Goal: Task Accomplishment & Management: Complete application form

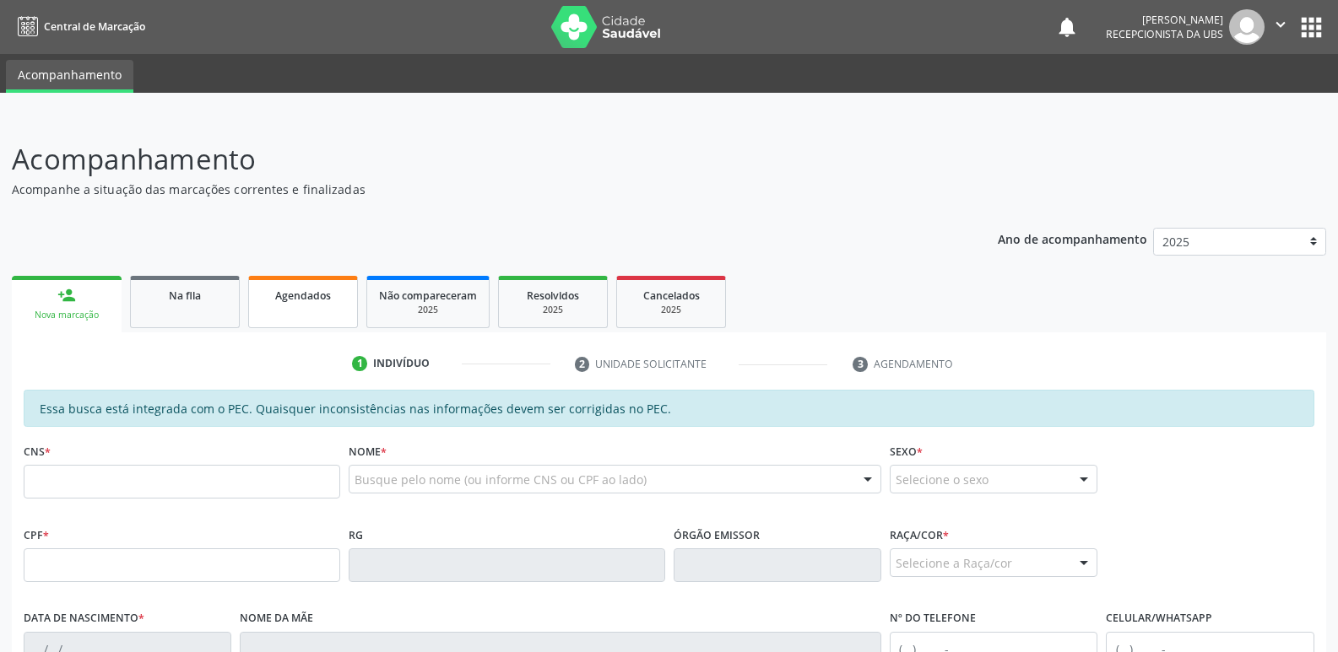
click at [284, 300] on span "Agendados" at bounding box center [303, 296] width 56 height 14
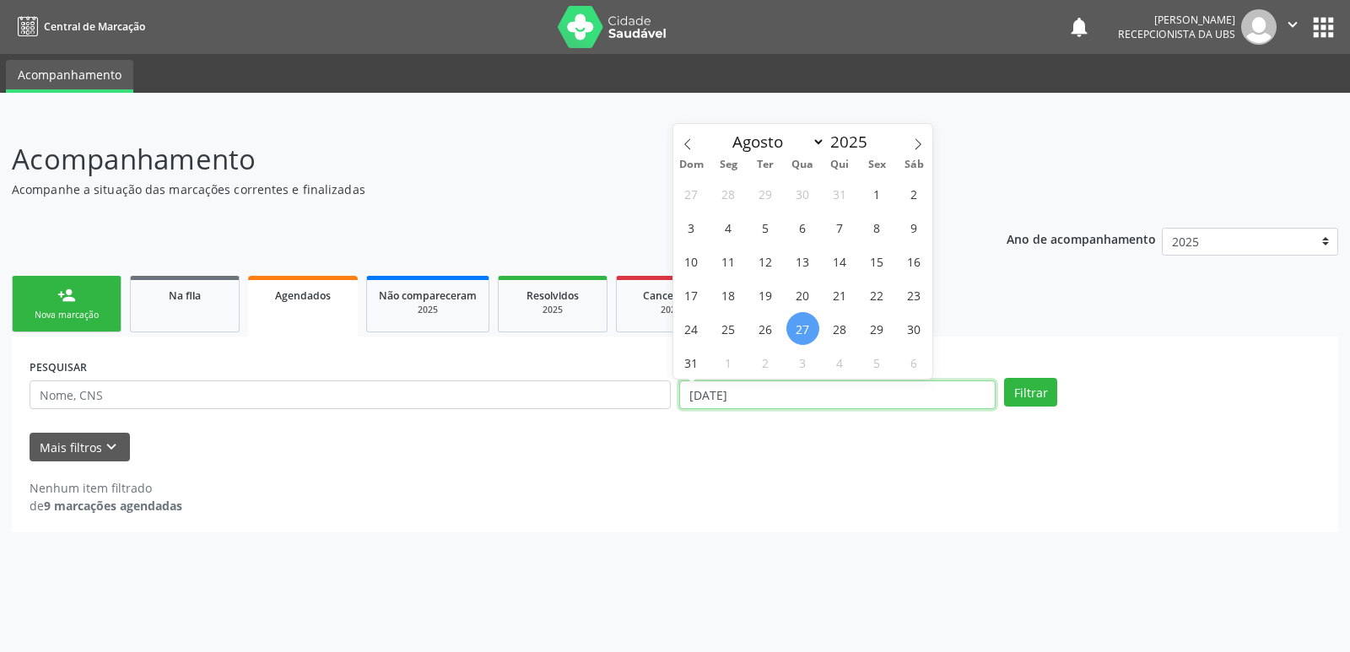
click at [890, 397] on input "[DATE]" at bounding box center [837, 395] width 317 height 29
click at [880, 187] on span "1" at bounding box center [877, 193] width 33 height 33
type input "[DATE]"
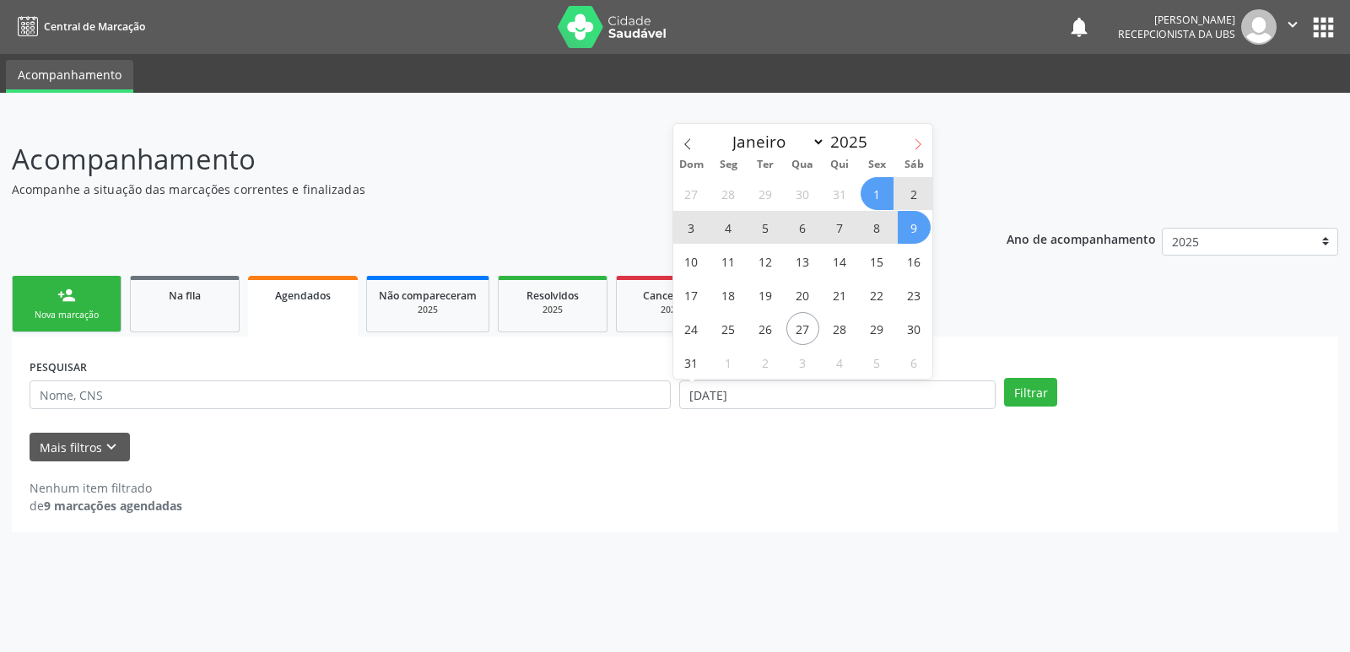
click at [919, 142] on icon at bounding box center [919, 143] width 6 height 11
select select "8"
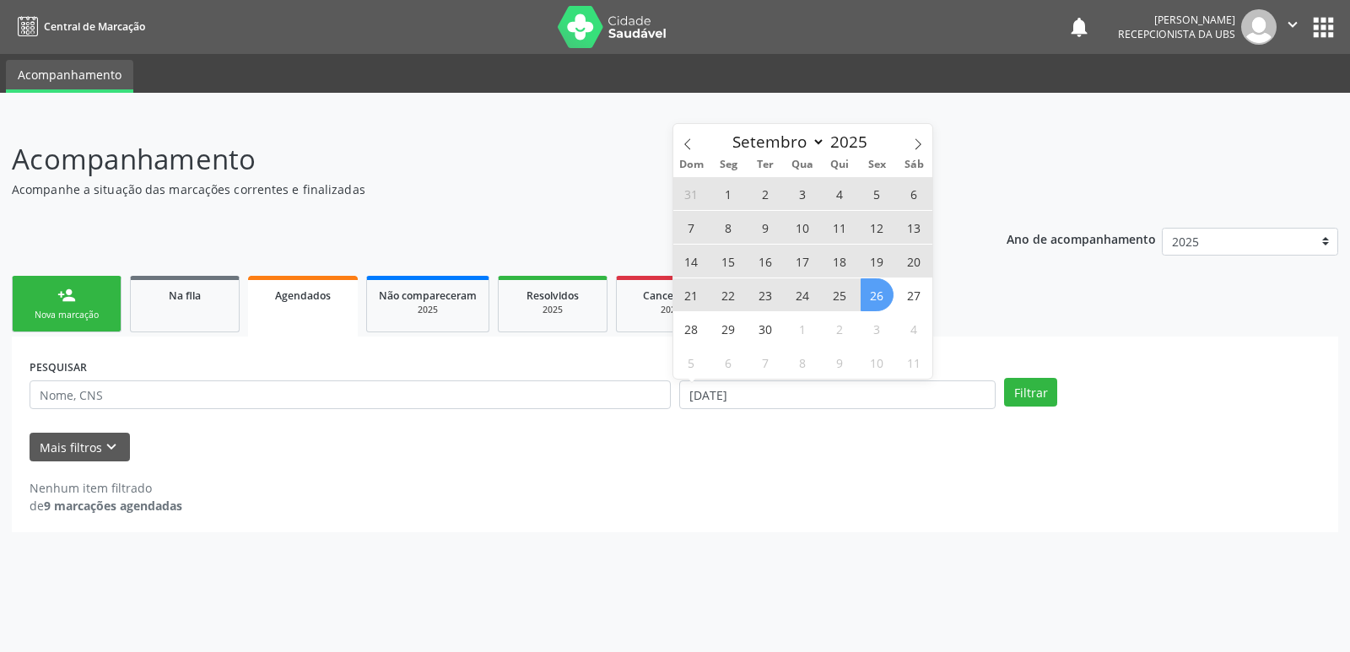
click at [886, 295] on span "26" at bounding box center [877, 295] width 33 height 33
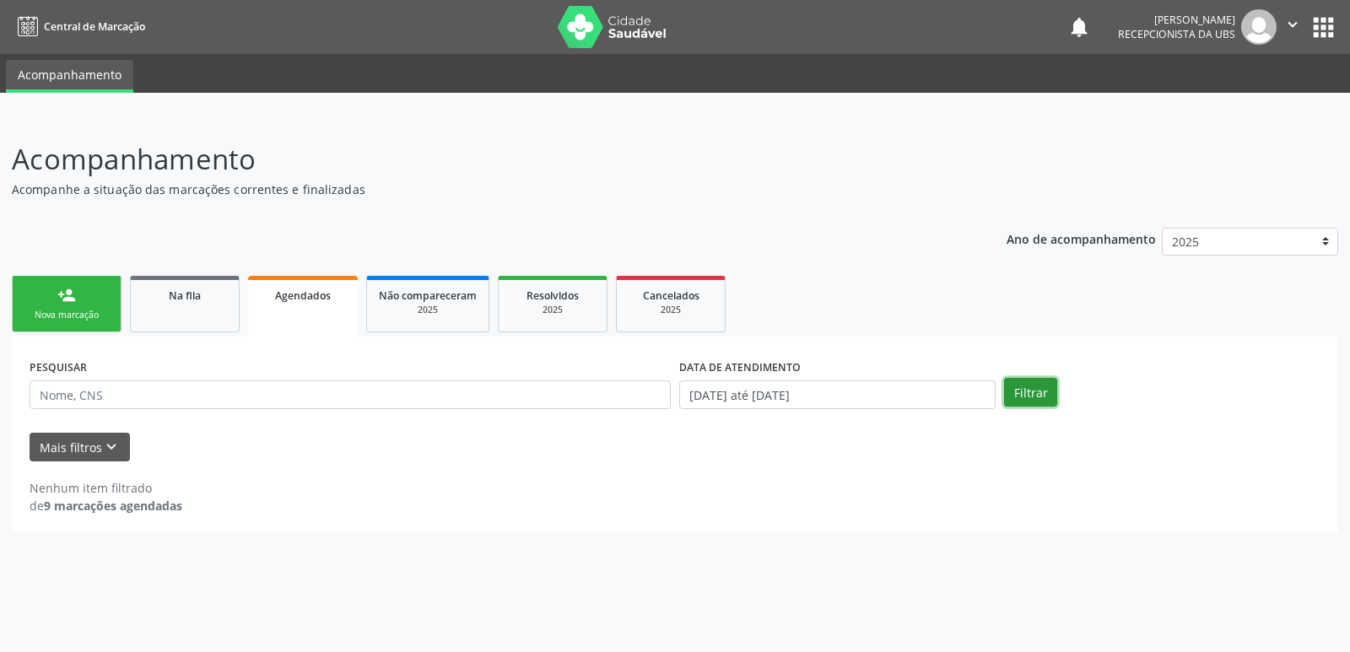
click at [1026, 394] on button "Filtrar" at bounding box center [1030, 392] width 53 height 29
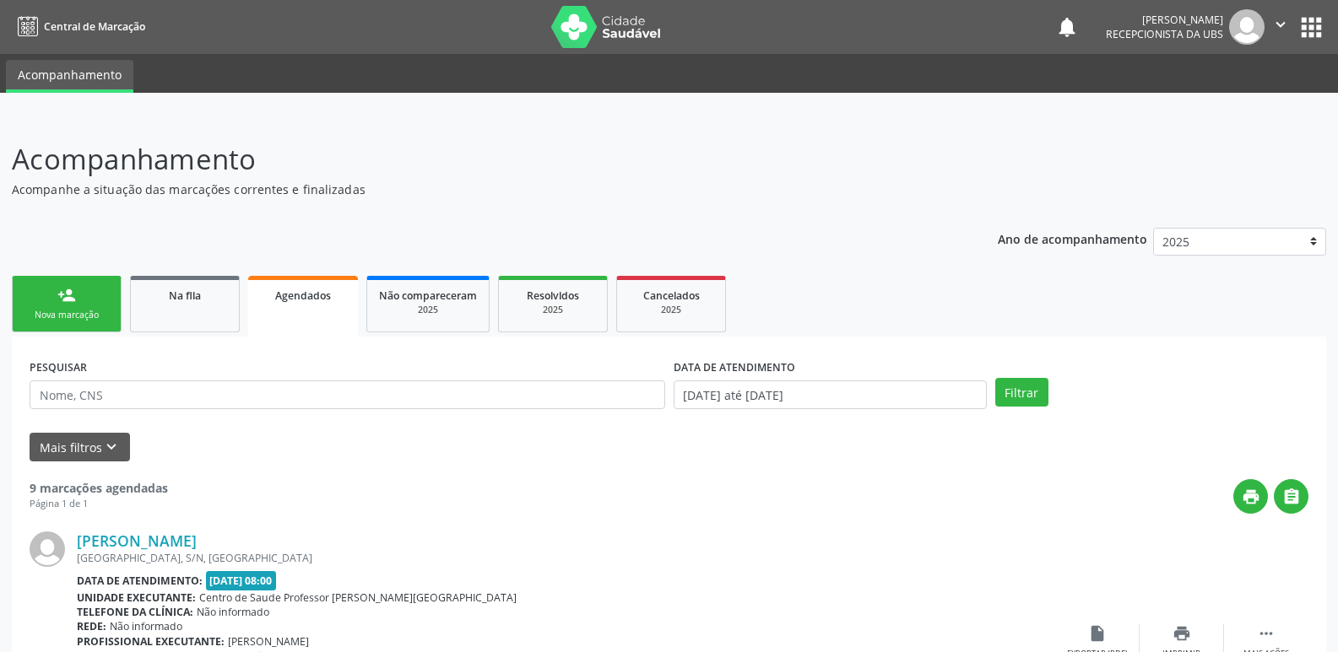
click at [77, 304] on link "person_add Nova marcação" at bounding box center [67, 304] width 110 height 57
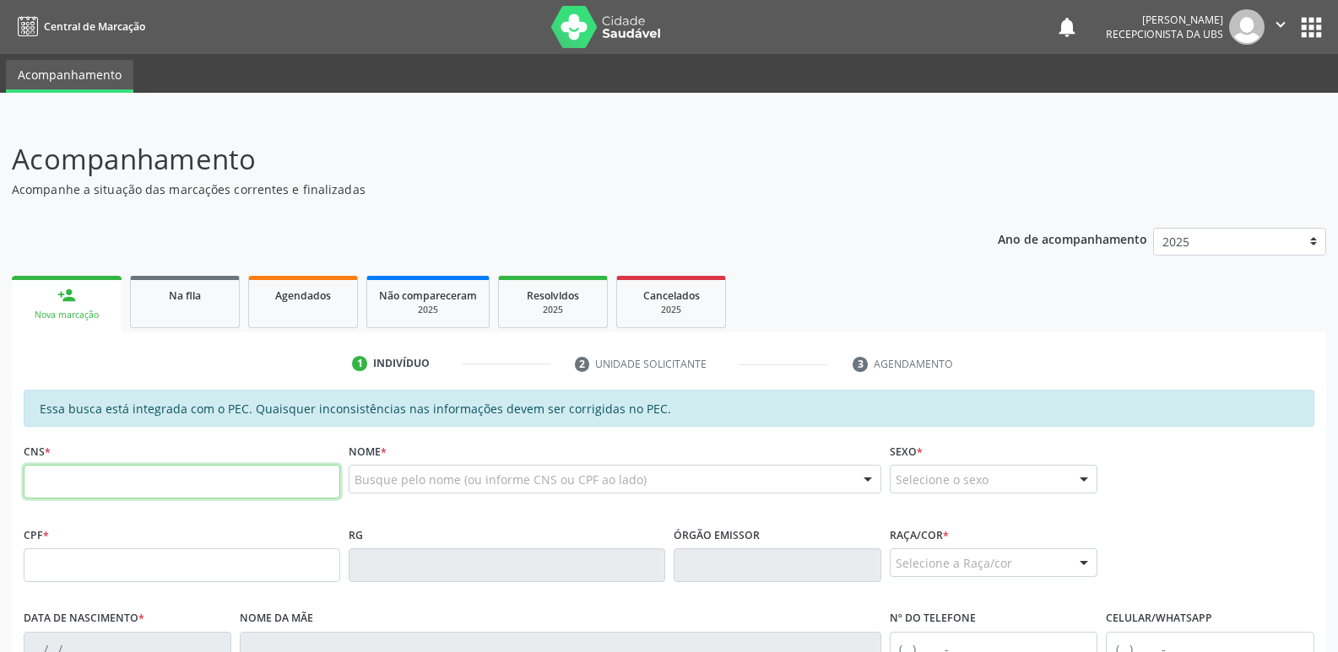
click at [241, 490] on input "text" at bounding box center [182, 482] width 317 height 34
paste input "706 8027 9807 7520"
type input "706 8027 9807 7520"
type input "122.549.454-08"
type input "[DATE]"
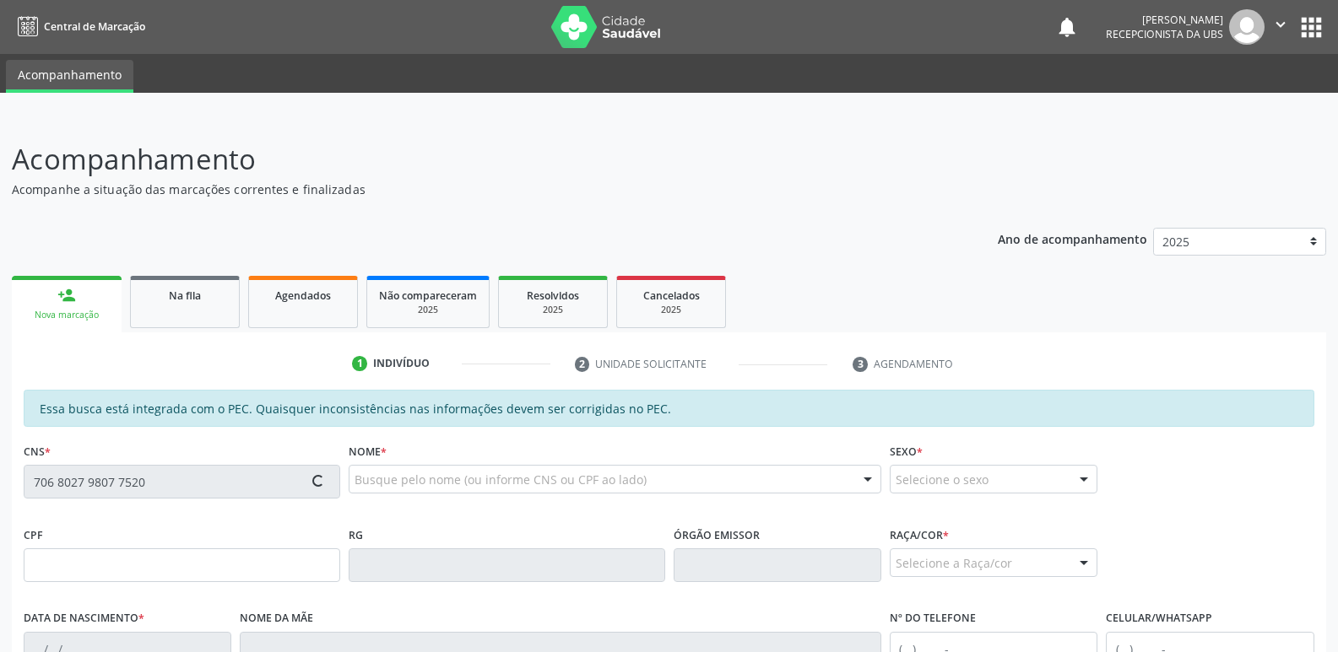
type input "Valdirene [PERSON_NAME]"
type input "[PHONE_NUMBER]"
type input "07"
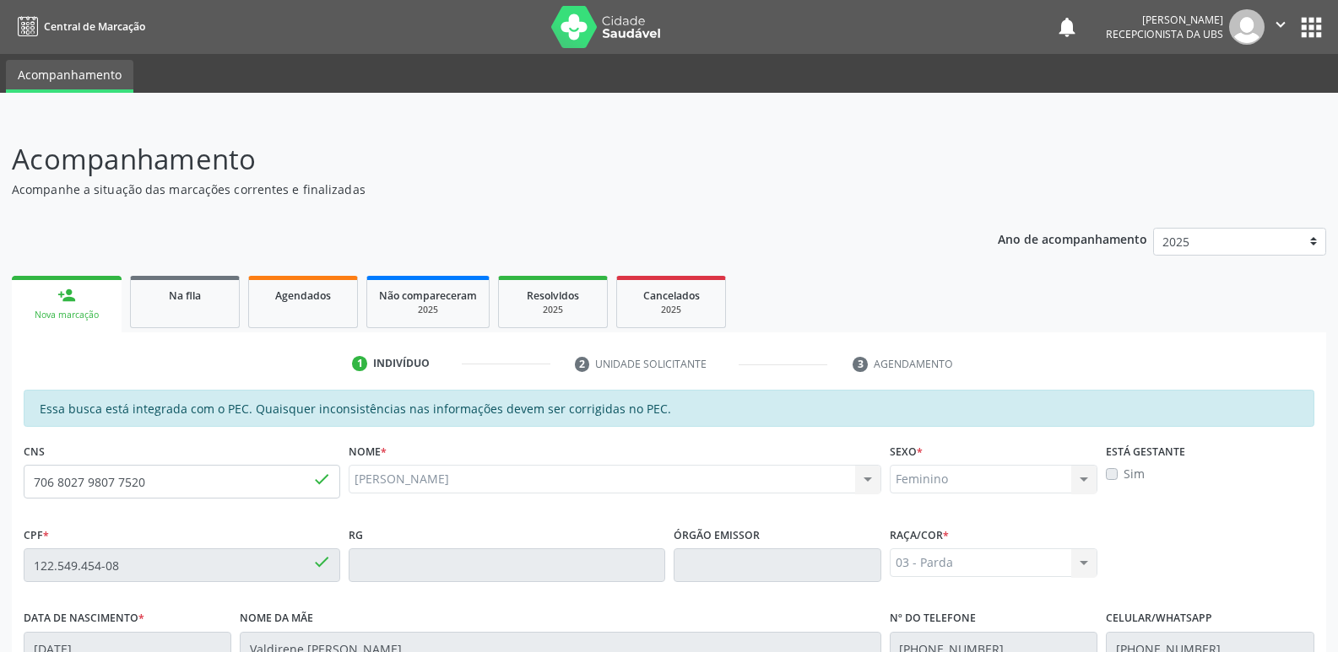
scroll to position [335, 0]
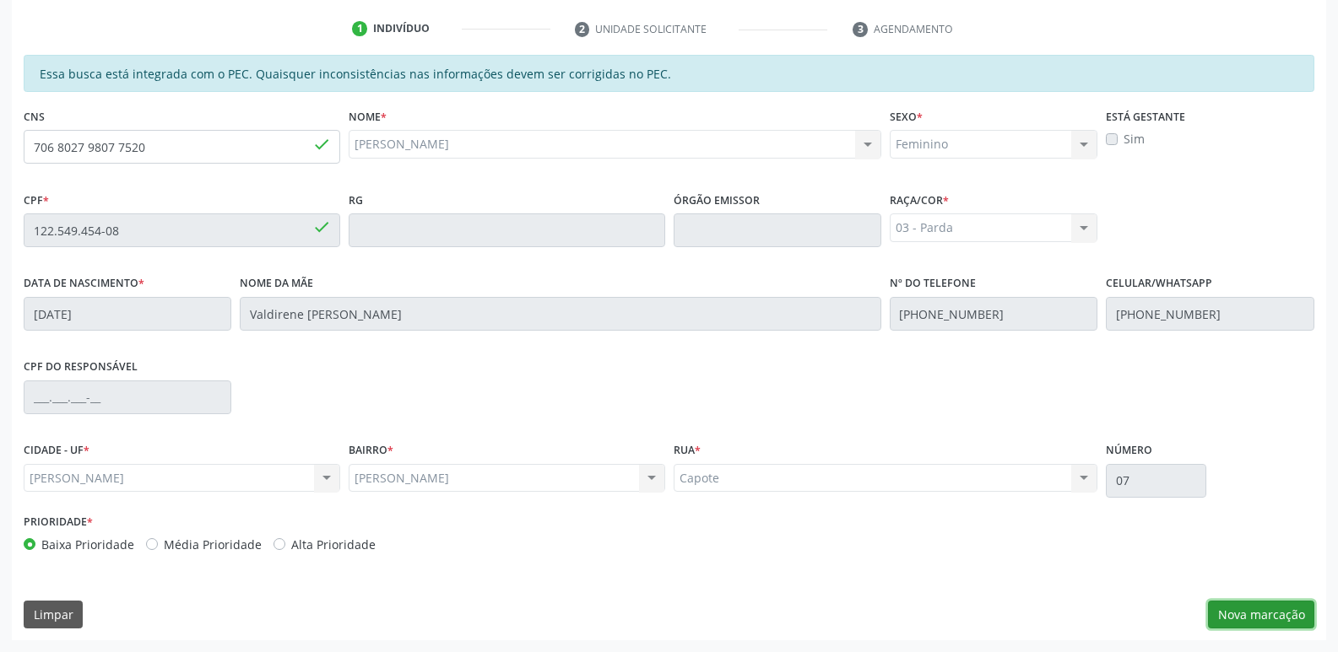
click at [1260, 608] on button "Nova marcação" at bounding box center [1261, 615] width 106 height 29
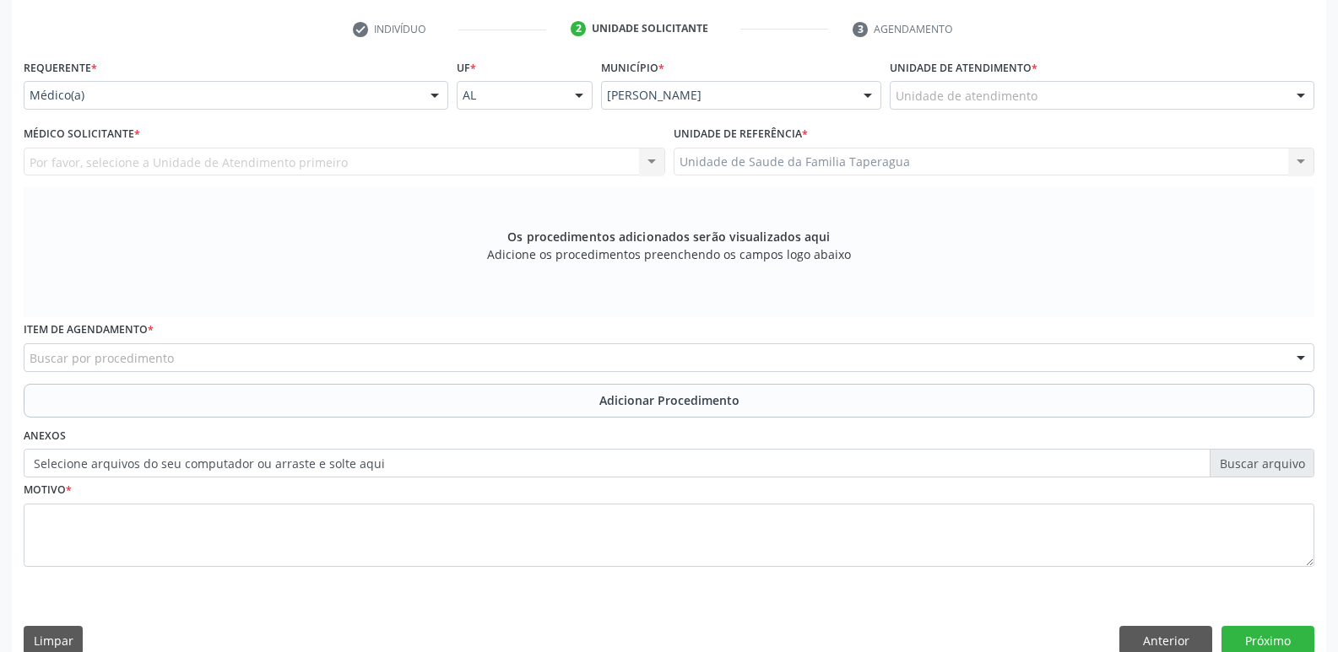
click at [1161, 93] on div "Unidade de atendimento" at bounding box center [1102, 95] width 425 height 29
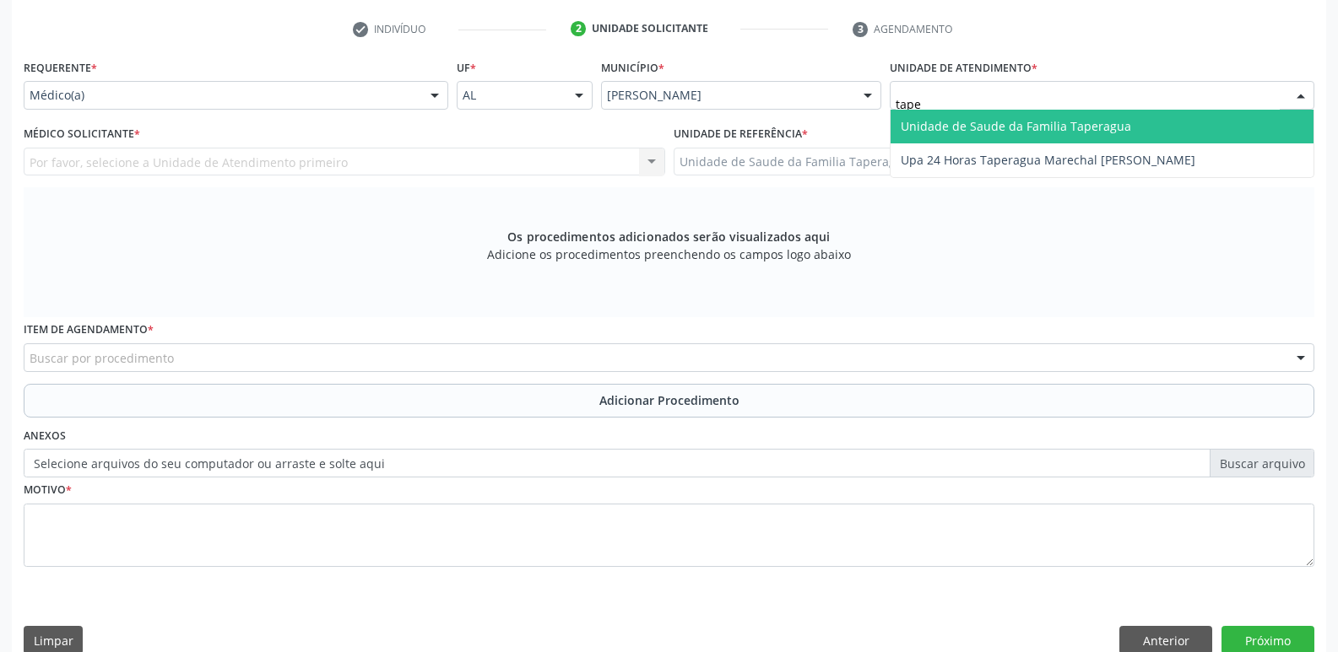
type input "taper"
click at [1150, 133] on span "Unidade de Saude da Familia Taperagua" at bounding box center [1101, 127] width 423 height 34
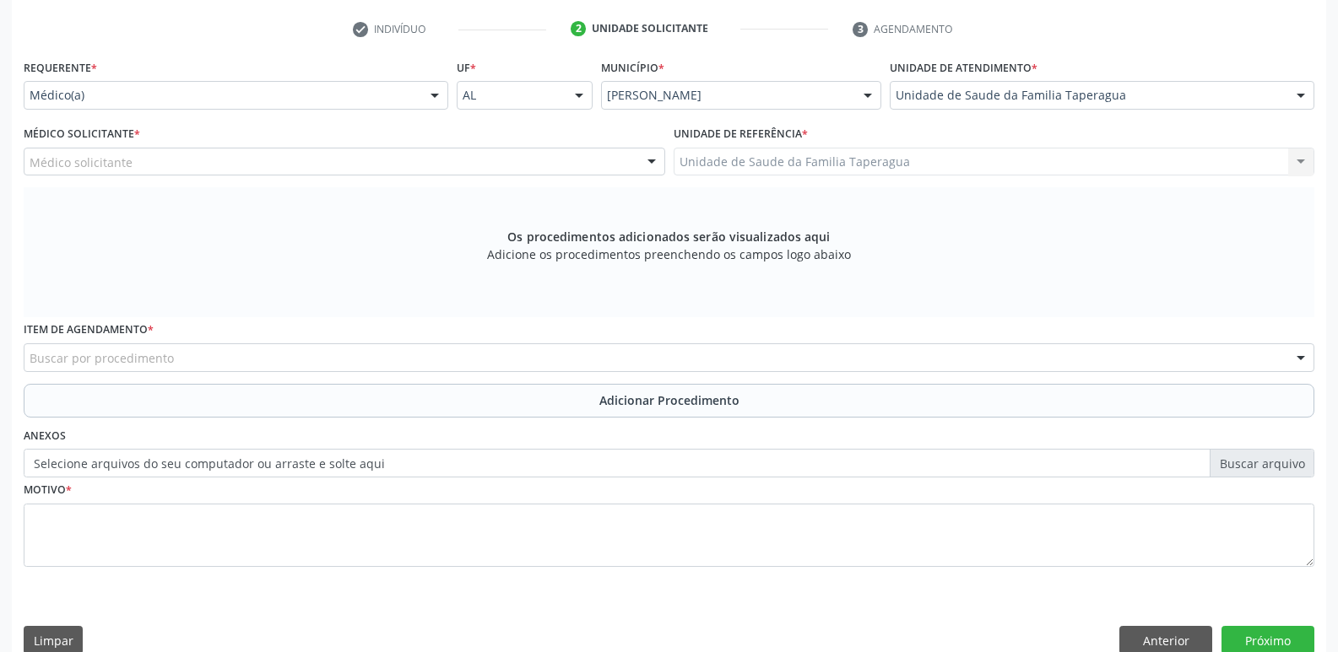
click at [462, 161] on div "Médico solicitante" at bounding box center [344, 162] width 641 height 29
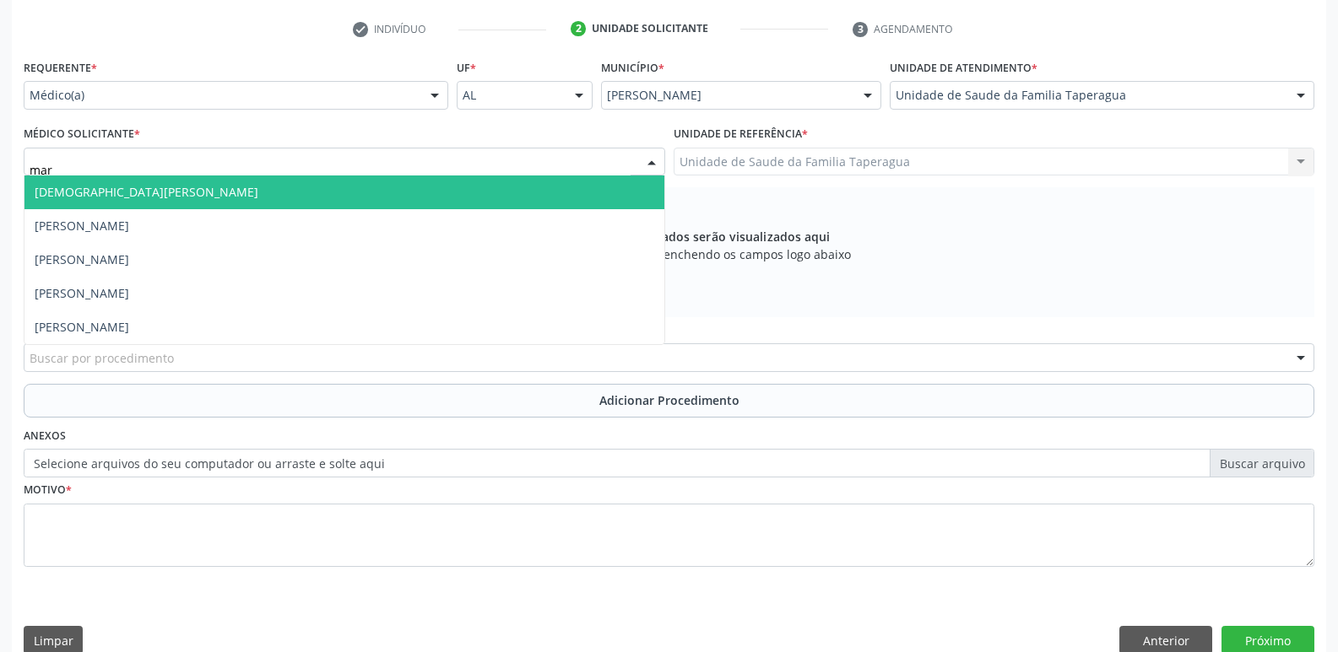
type input "mart"
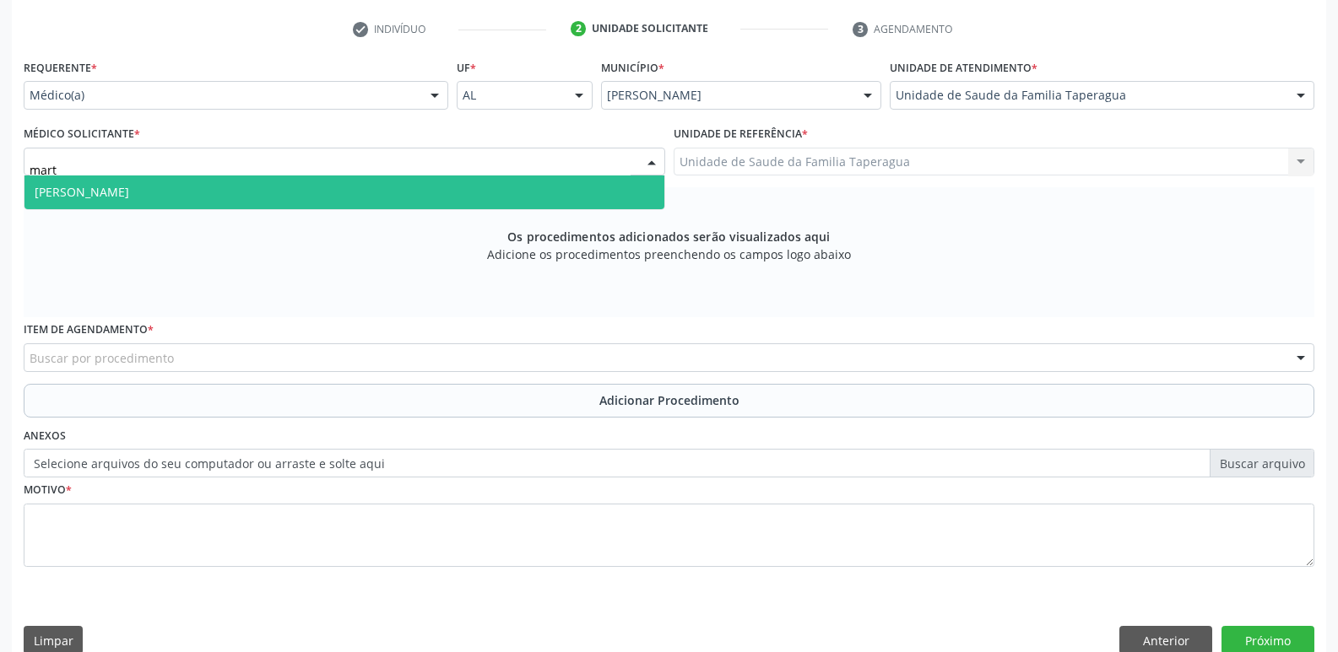
click at [399, 187] on span "[PERSON_NAME]" at bounding box center [344, 193] width 640 height 34
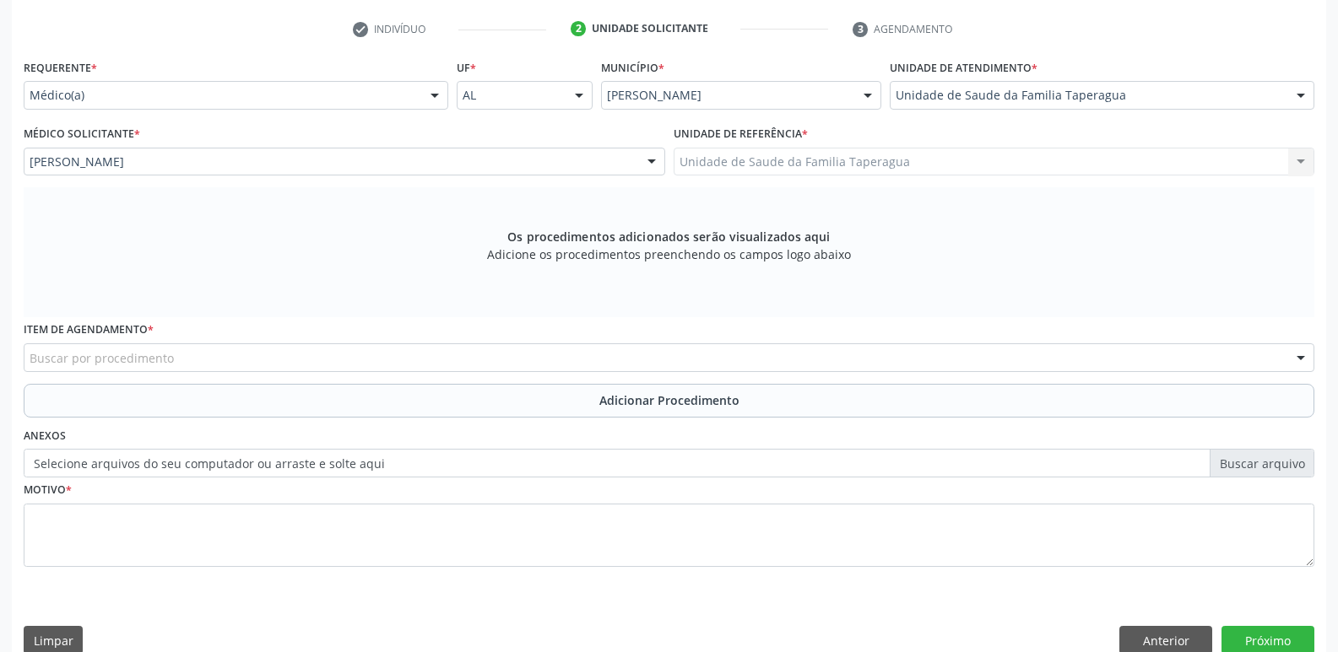
click at [382, 364] on div "Buscar por procedimento" at bounding box center [669, 358] width 1291 height 29
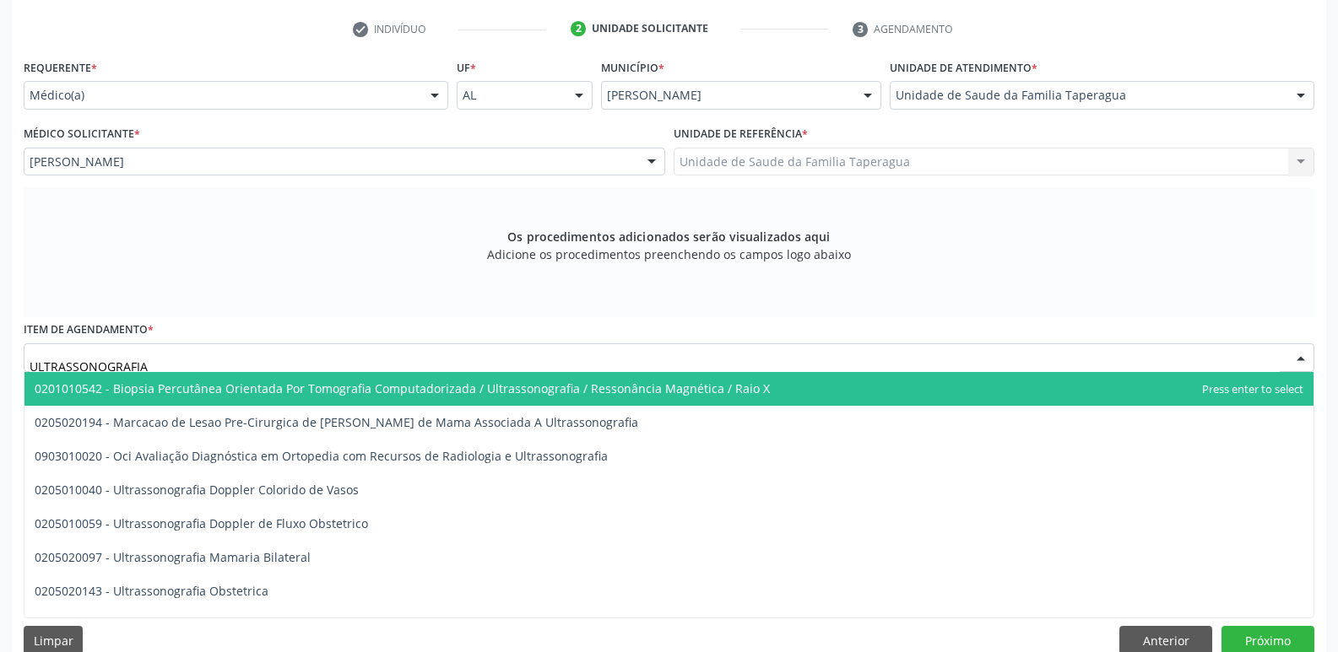
type input "ULTRASSONOGRAFIA P"
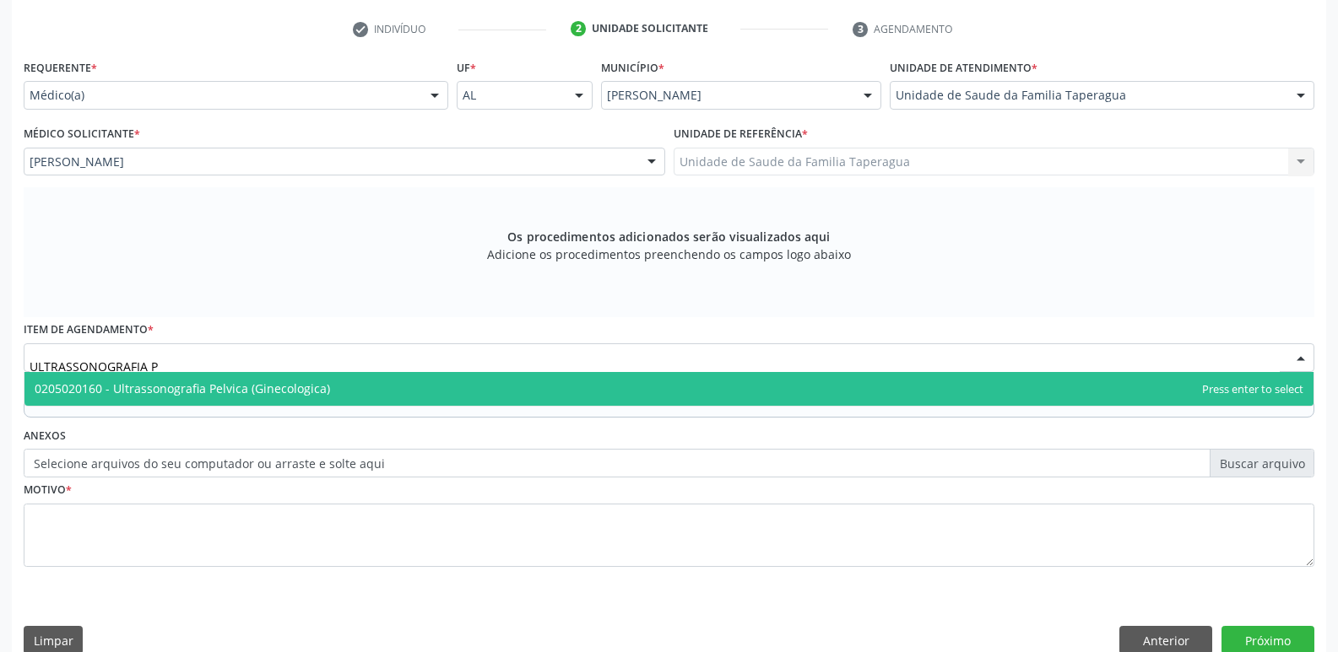
click at [378, 382] on span "0205020160 - Ultrassonografia Pelvica (Ginecologica)" at bounding box center [668, 389] width 1289 height 34
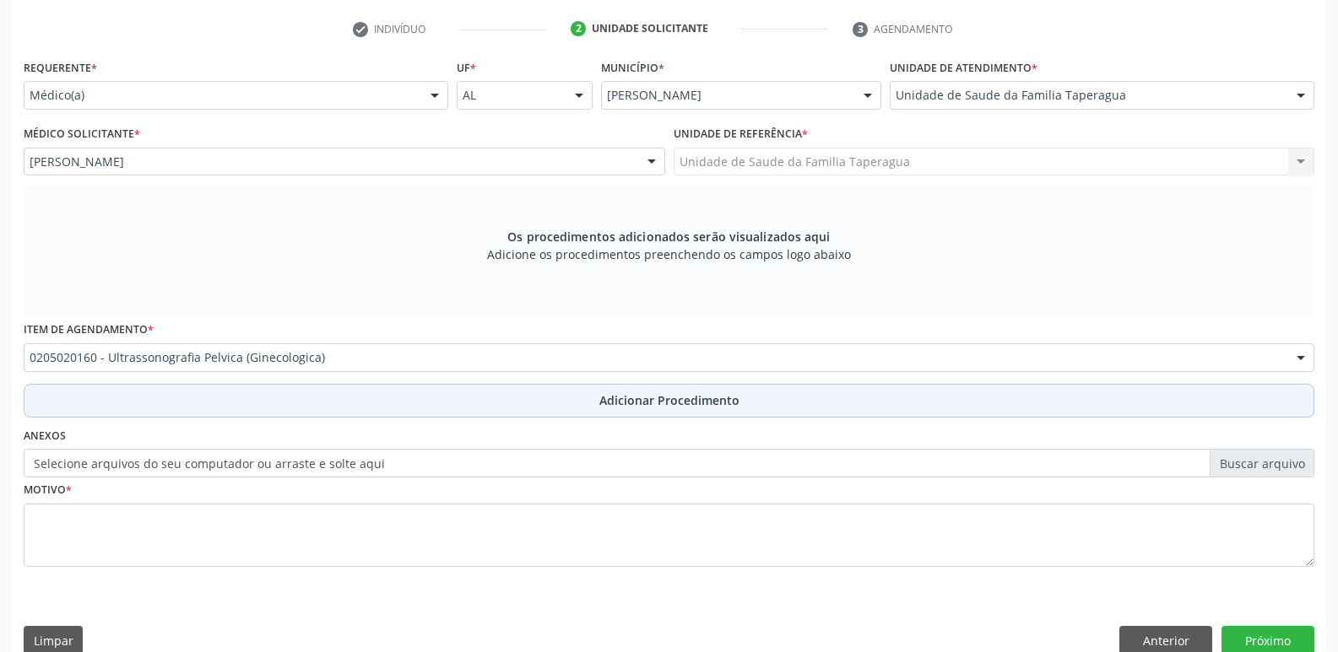
click at [376, 392] on button "Adicionar Procedimento" at bounding box center [669, 401] width 1291 height 34
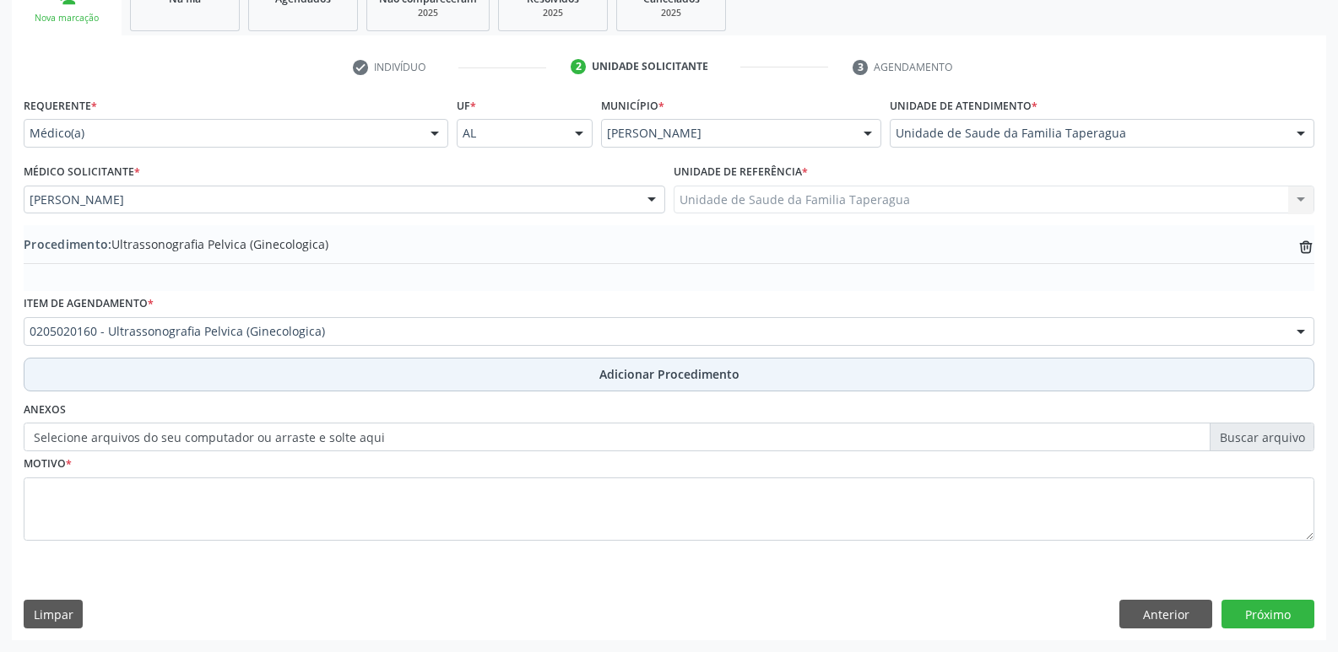
scroll to position [297, 0]
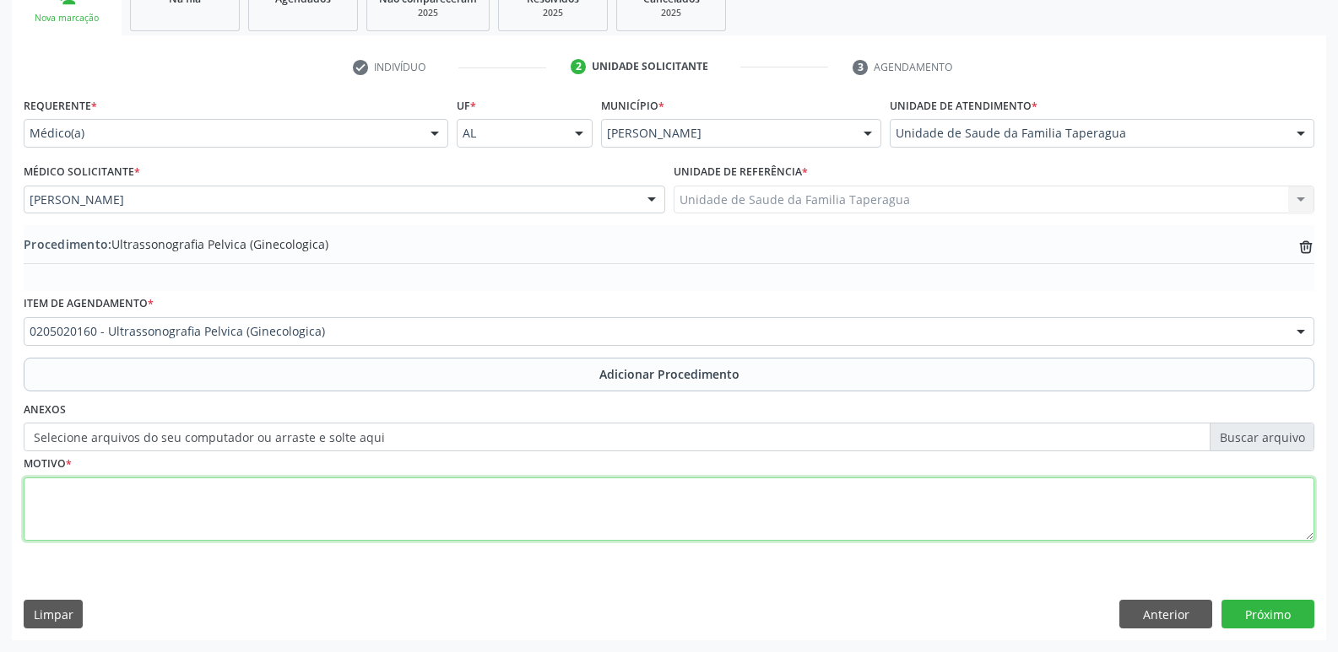
click at [376, 505] on textarea at bounding box center [669, 510] width 1291 height 64
type textarea "DOR ABD PÓS OP"
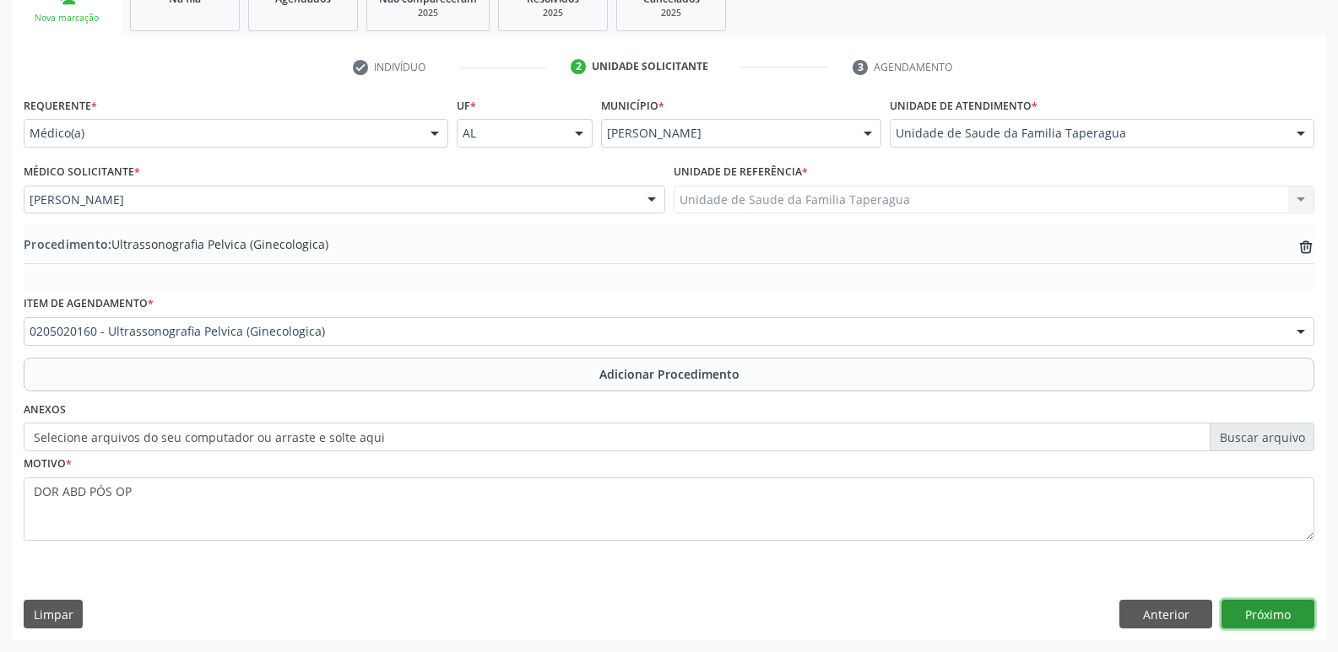
click at [1263, 609] on button "Próximo" at bounding box center [1267, 614] width 93 height 29
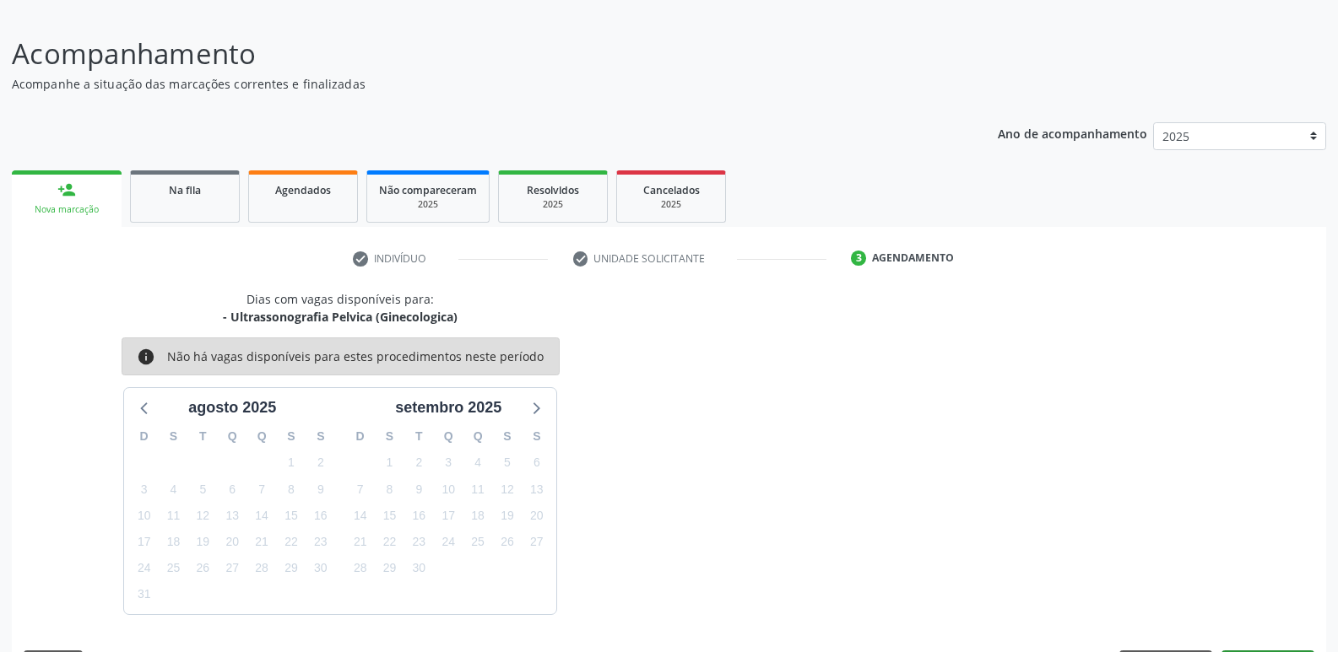
scroll to position [155, 0]
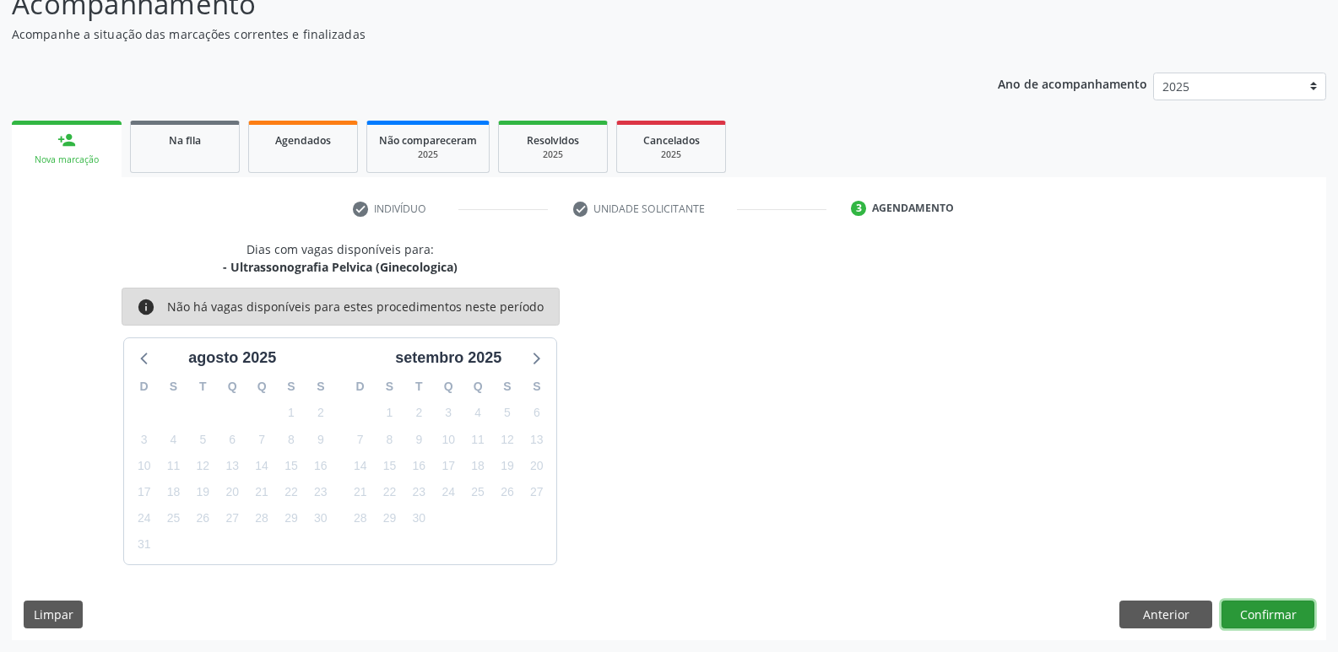
click at [1253, 614] on button "Confirmar" at bounding box center [1267, 615] width 93 height 29
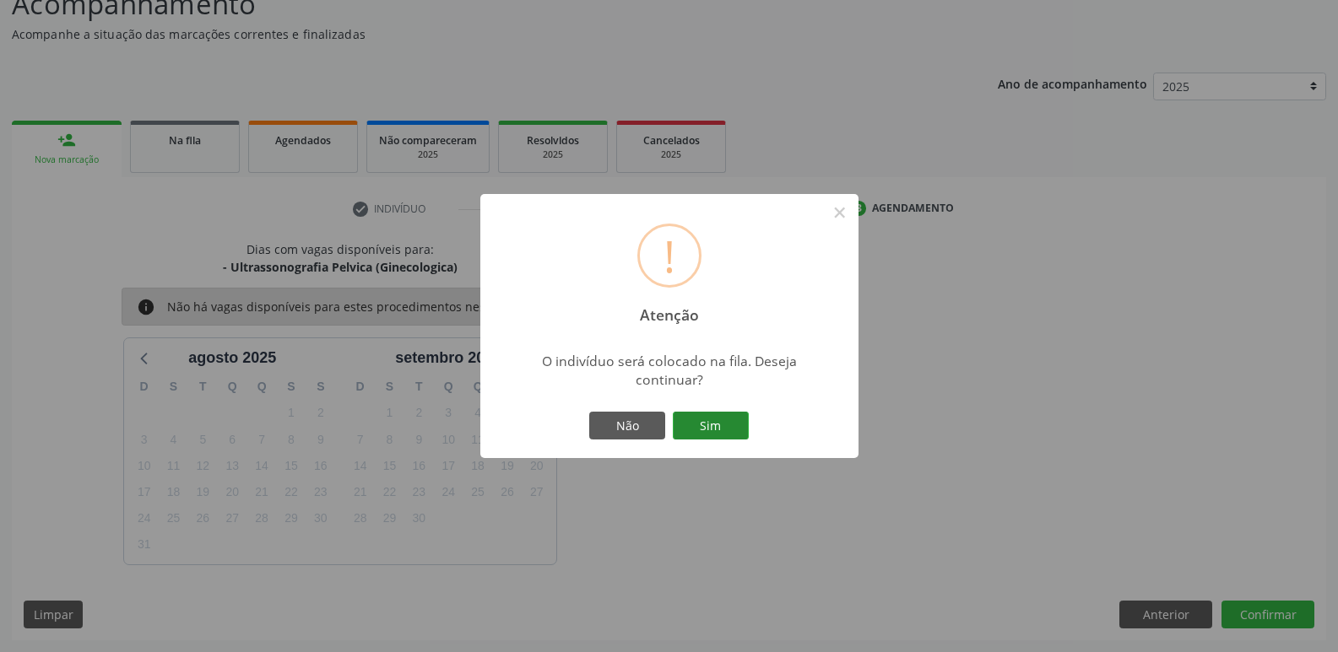
click at [704, 434] on button "Sim" at bounding box center [711, 426] width 76 height 29
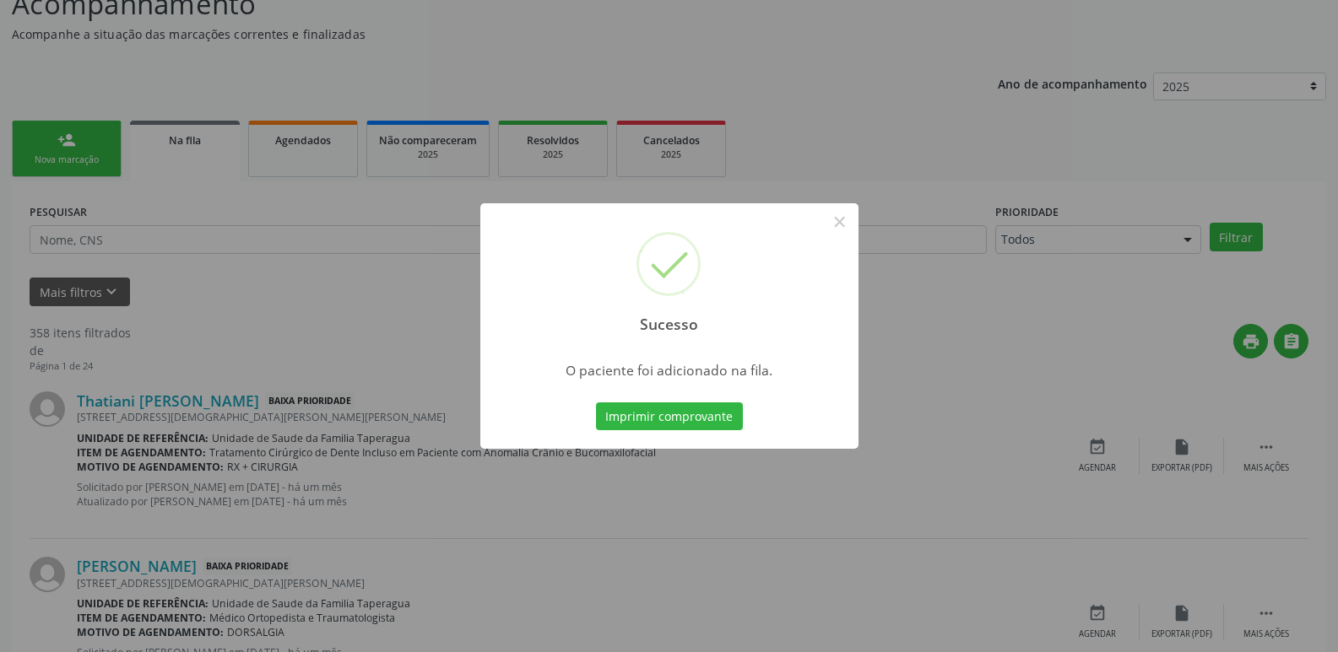
scroll to position [0, 0]
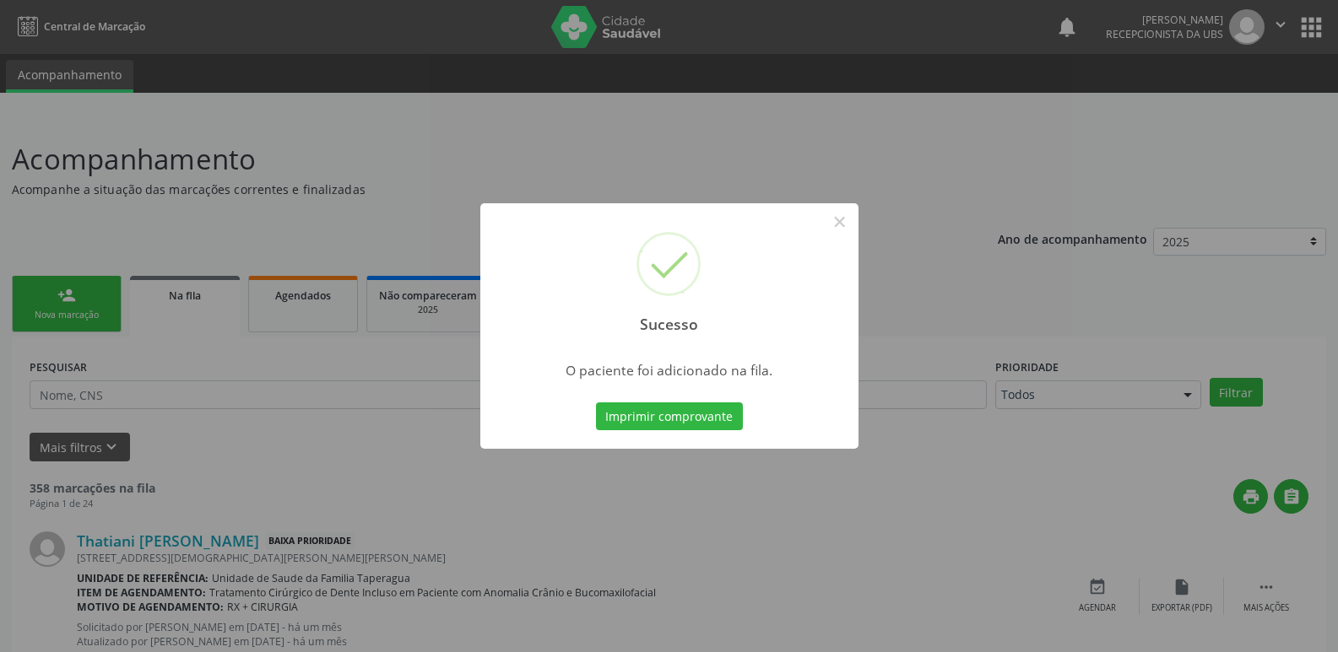
click at [1109, 327] on div "Sucesso × O paciente foi adicionado na fila. Imprimir comprovante Cancel" at bounding box center [669, 326] width 1338 height 652
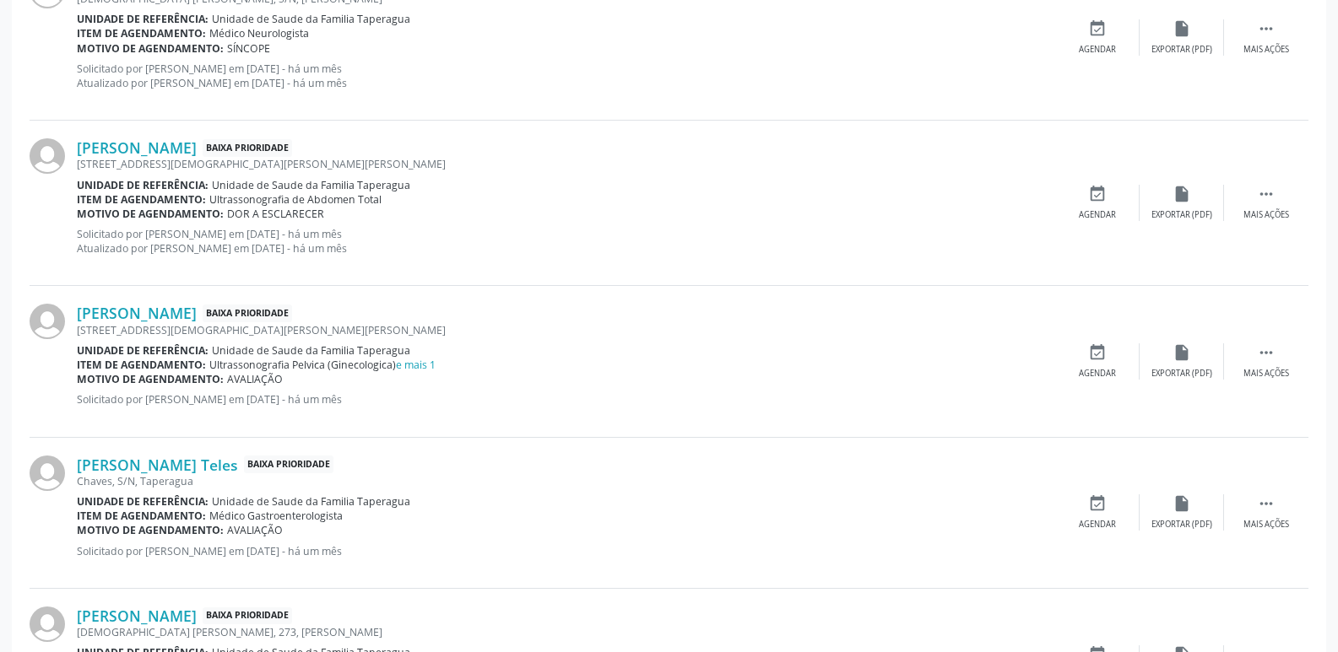
scroll to position [2381, 0]
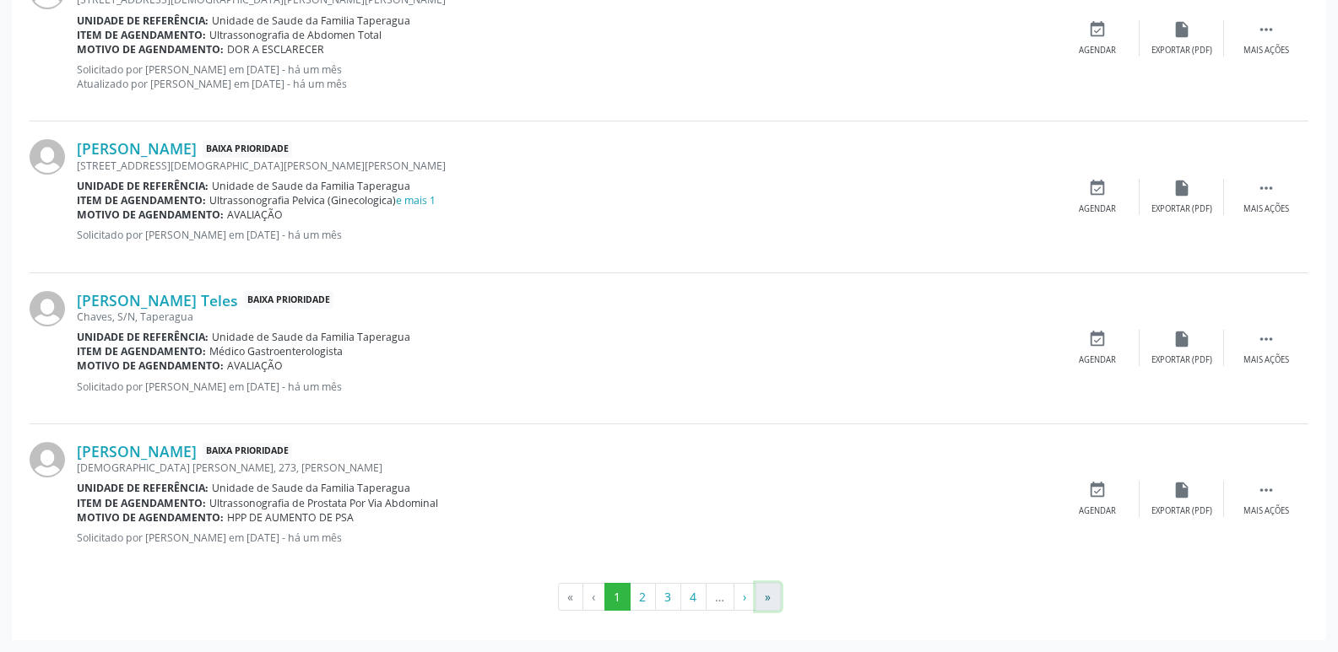
click at [771, 594] on button "»" at bounding box center [767, 597] width 25 height 29
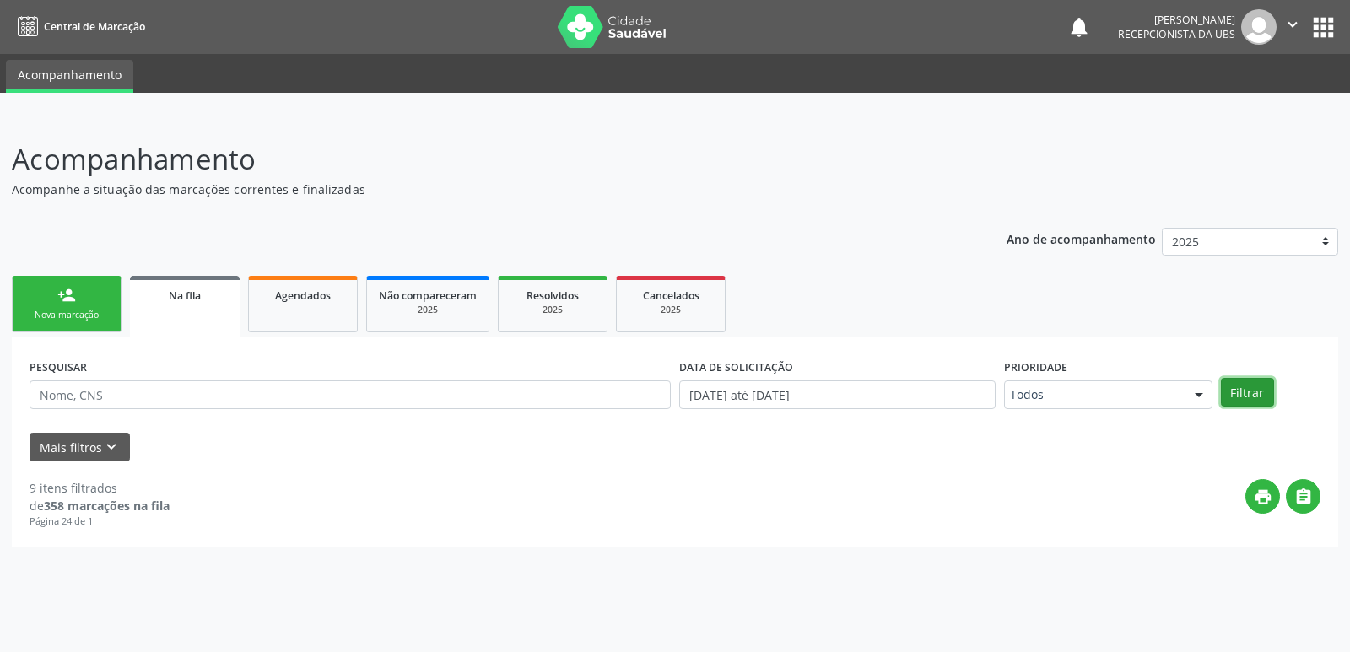
click at [1246, 398] on button "Filtrar" at bounding box center [1247, 392] width 53 height 29
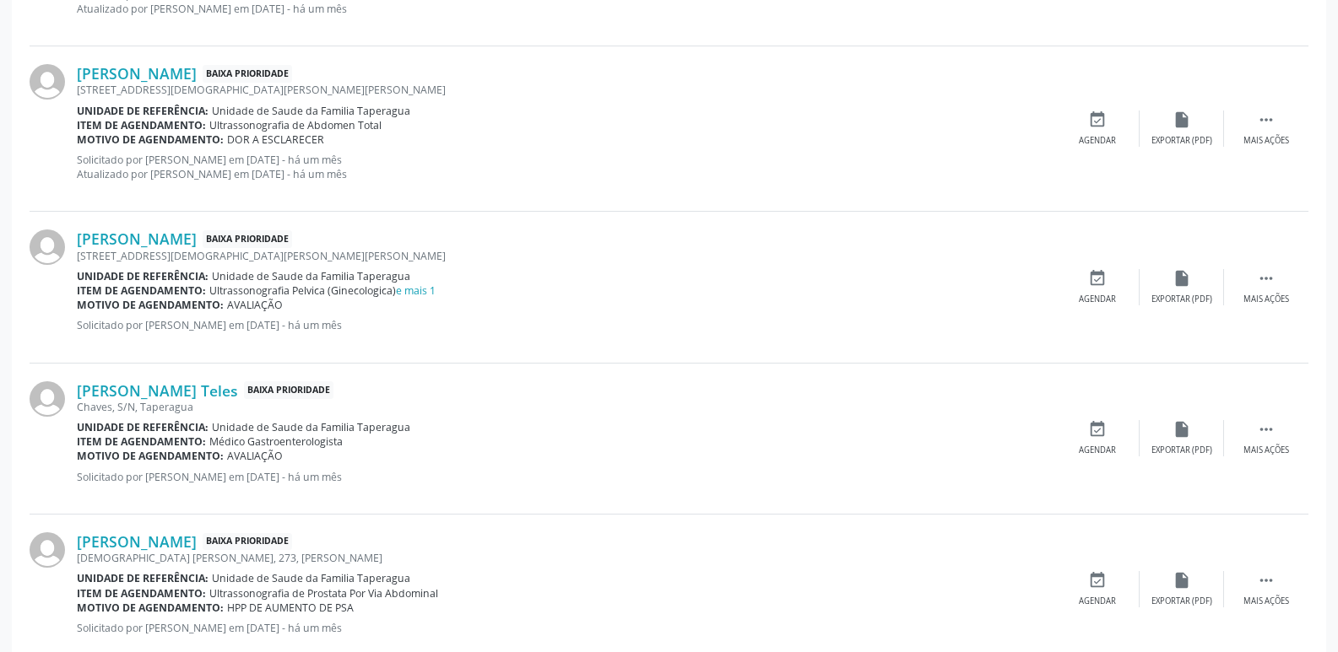
scroll to position [2381, 0]
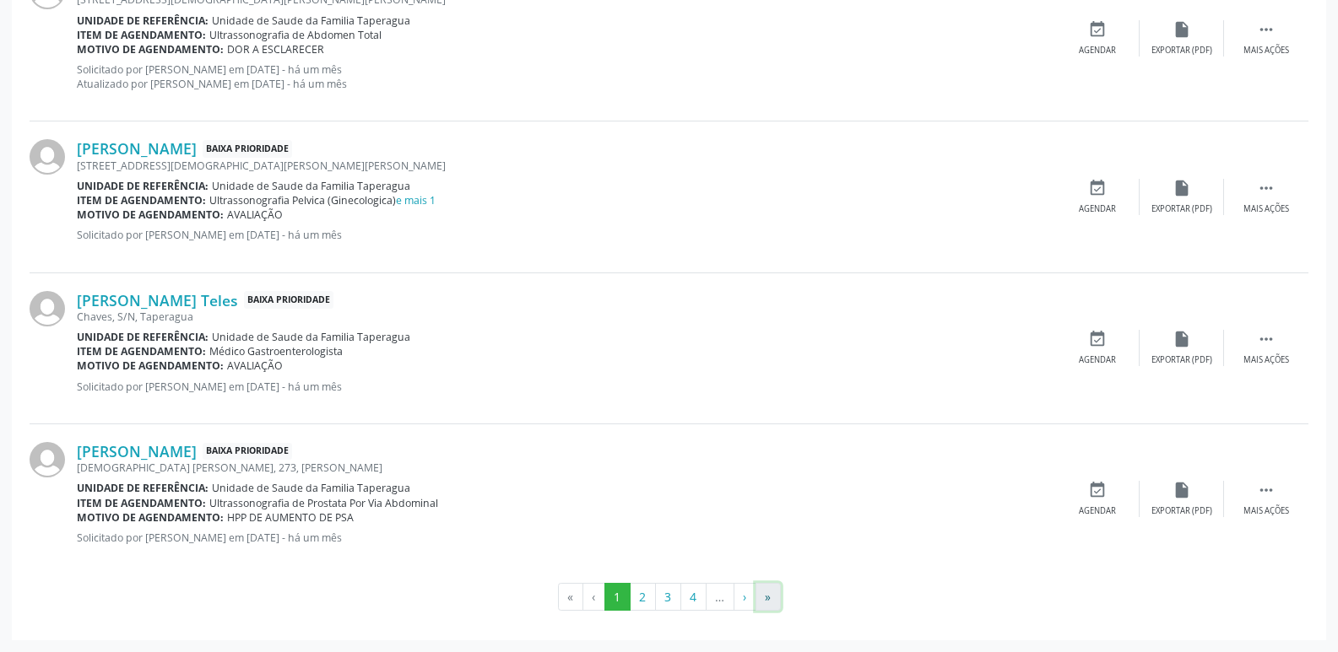
click at [771, 597] on button "»" at bounding box center [767, 597] width 25 height 29
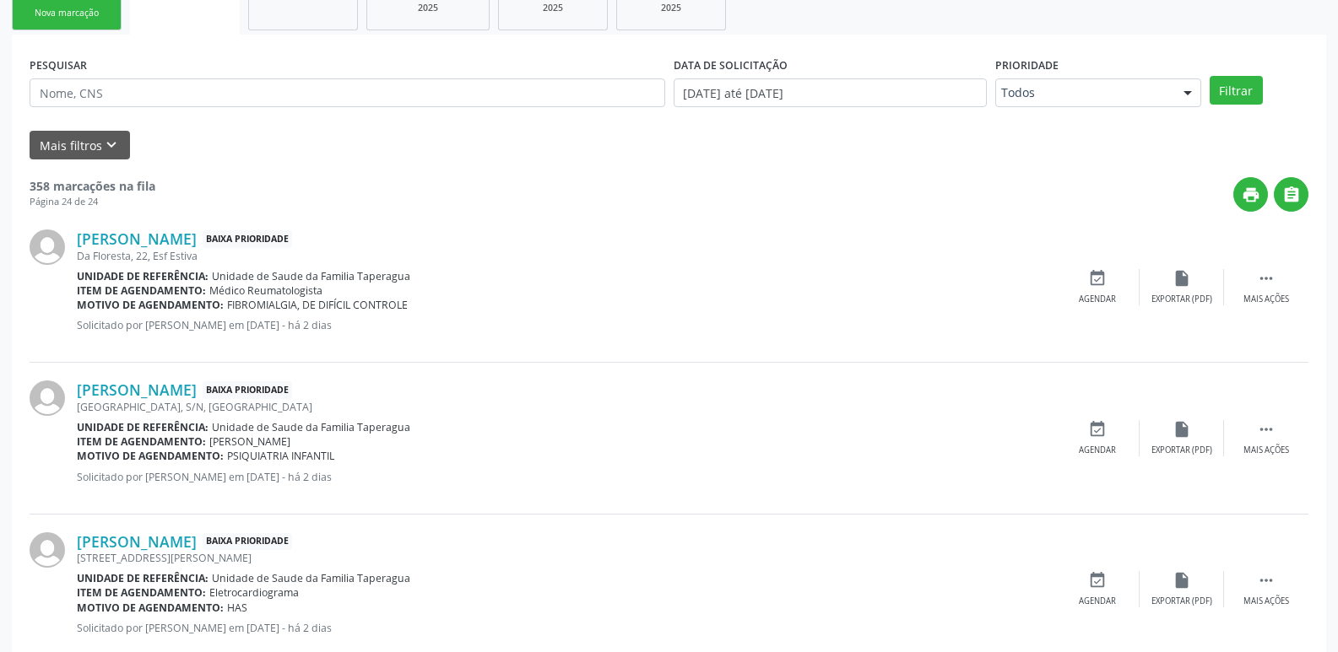
scroll to position [0, 0]
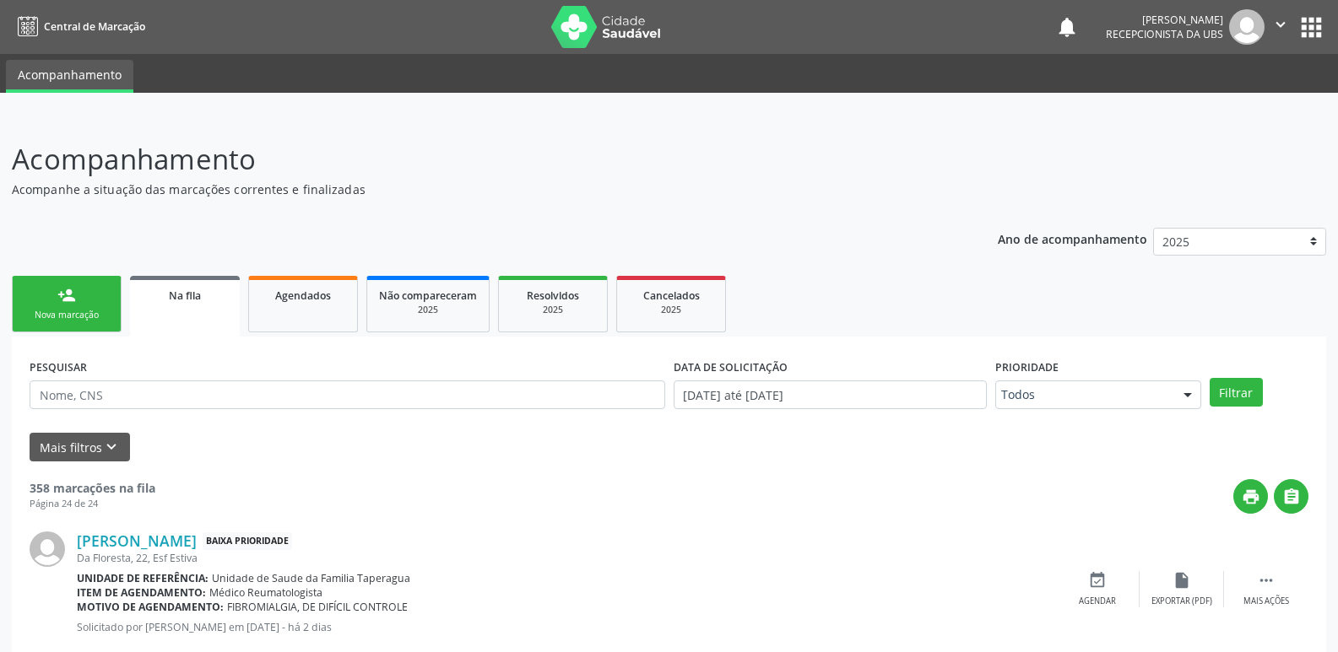
click at [59, 300] on div "person_add" at bounding box center [66, 295] width 19 height 19
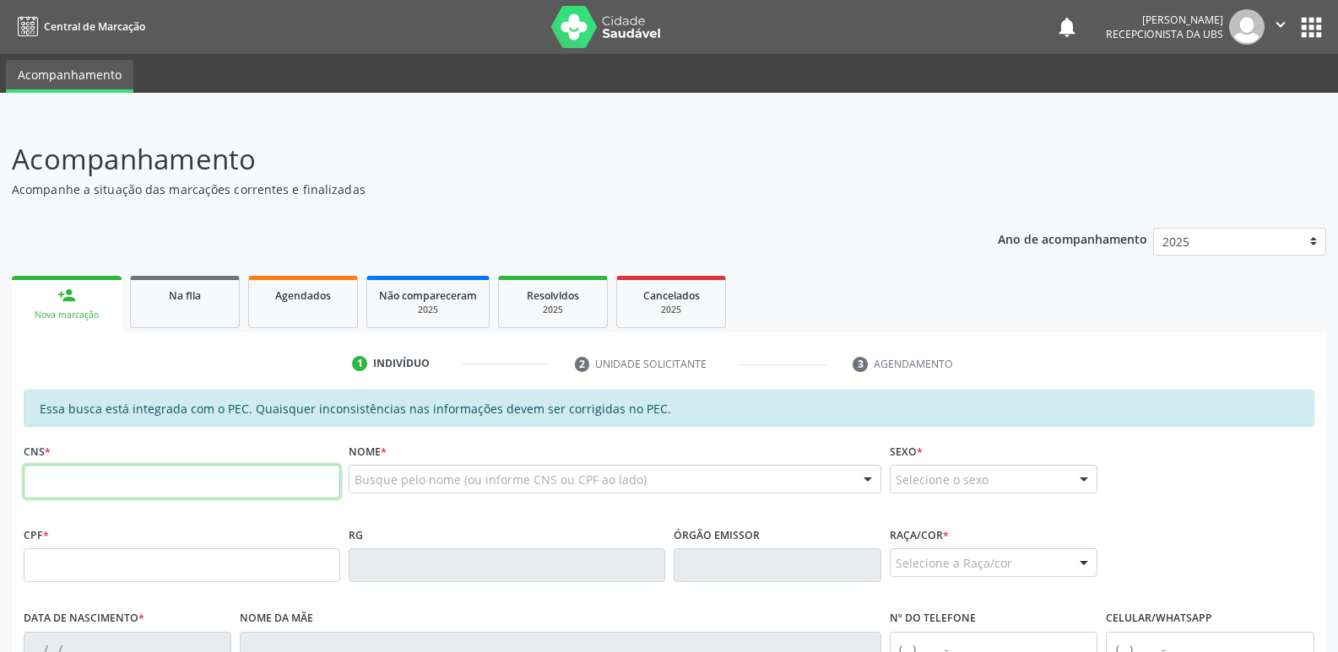
click at [158, 479] on input "text" at bounding box center [182, 482] width 317 height 34
paste input "706 8027 9807 7520"
type input "706 8027 9807 7520"
type input "122.549.454-08"
type input "[DATE]"
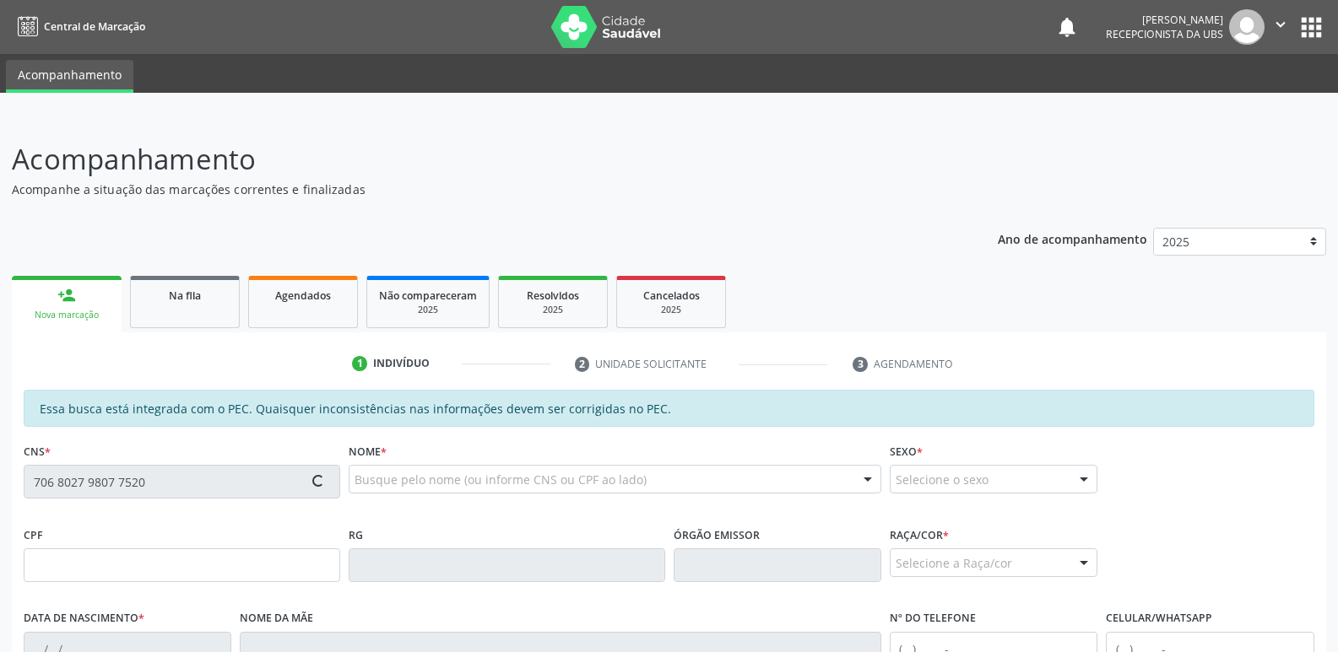
type input "Valdirene [PERSON_NAME]"
type input "[PHONE_NUMBER]"
type input "07"
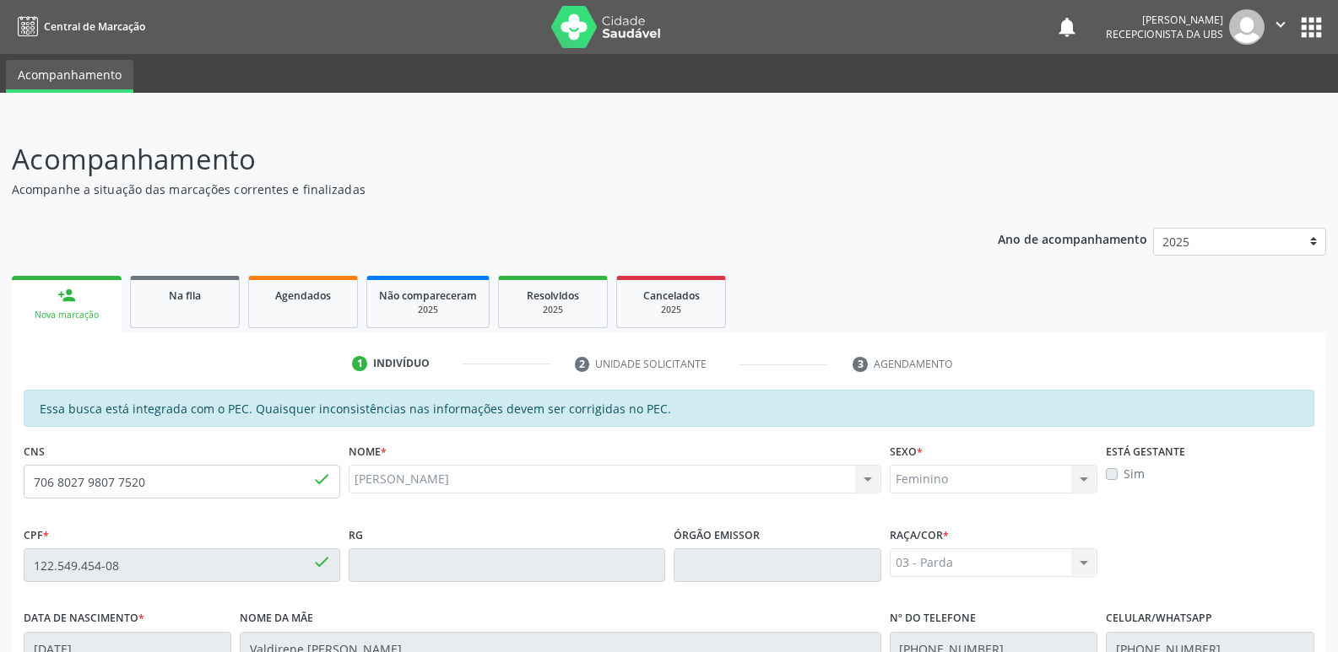
scroll to position [335, 0]
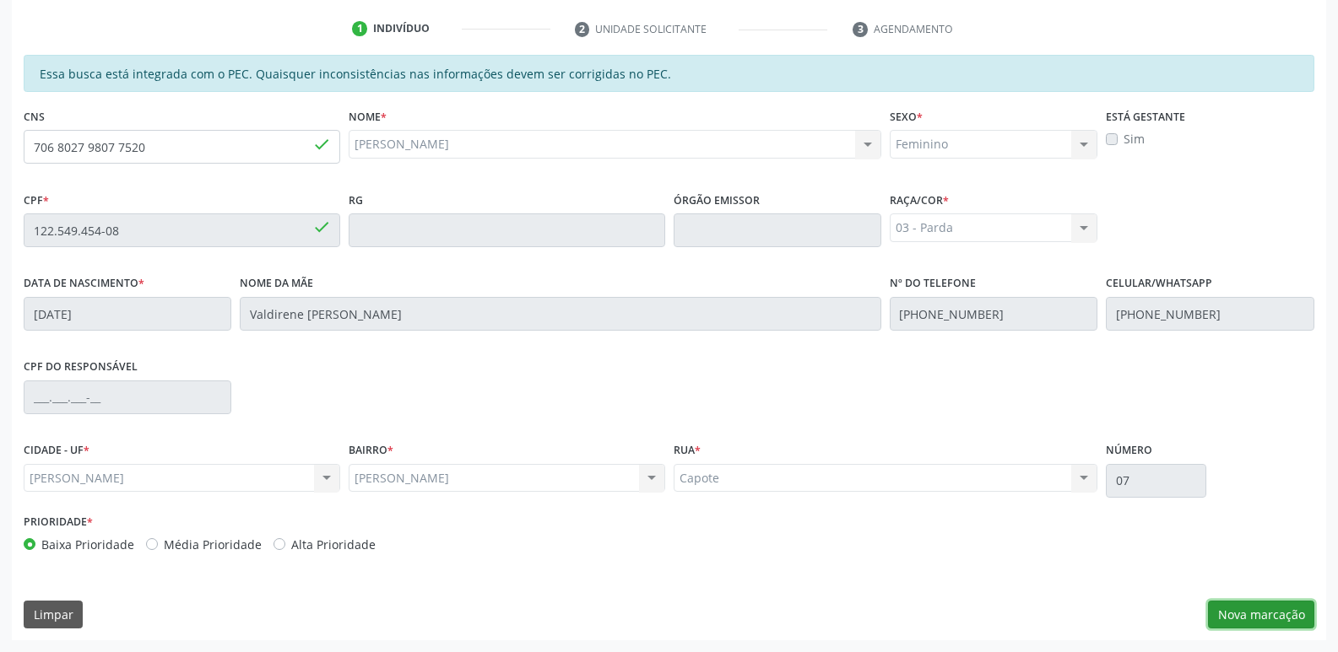
click at [1248, 609] on button "Nova marcação" at bounding box center [1261, 615] width 106 height 29
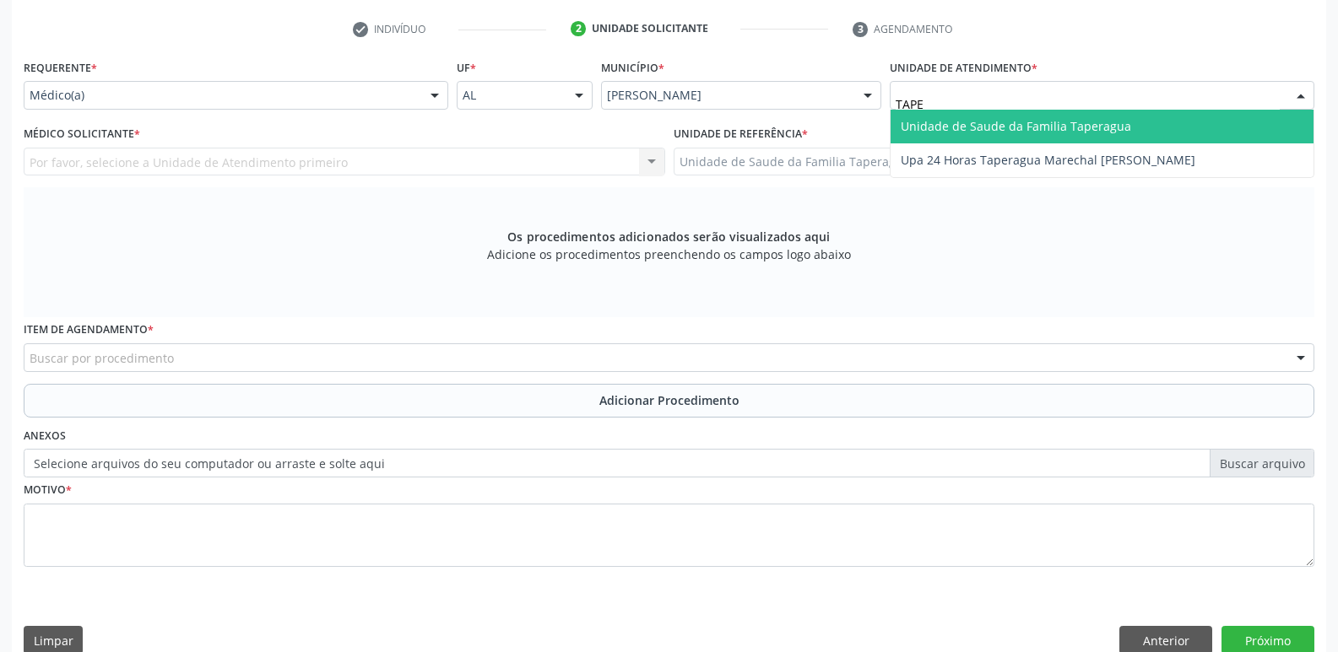
type input "TAPER"
click at [1016, 126] on span "Unidade de Saude da Familia Taperagua" at bounding box center [1016, 126] width 230 height 16
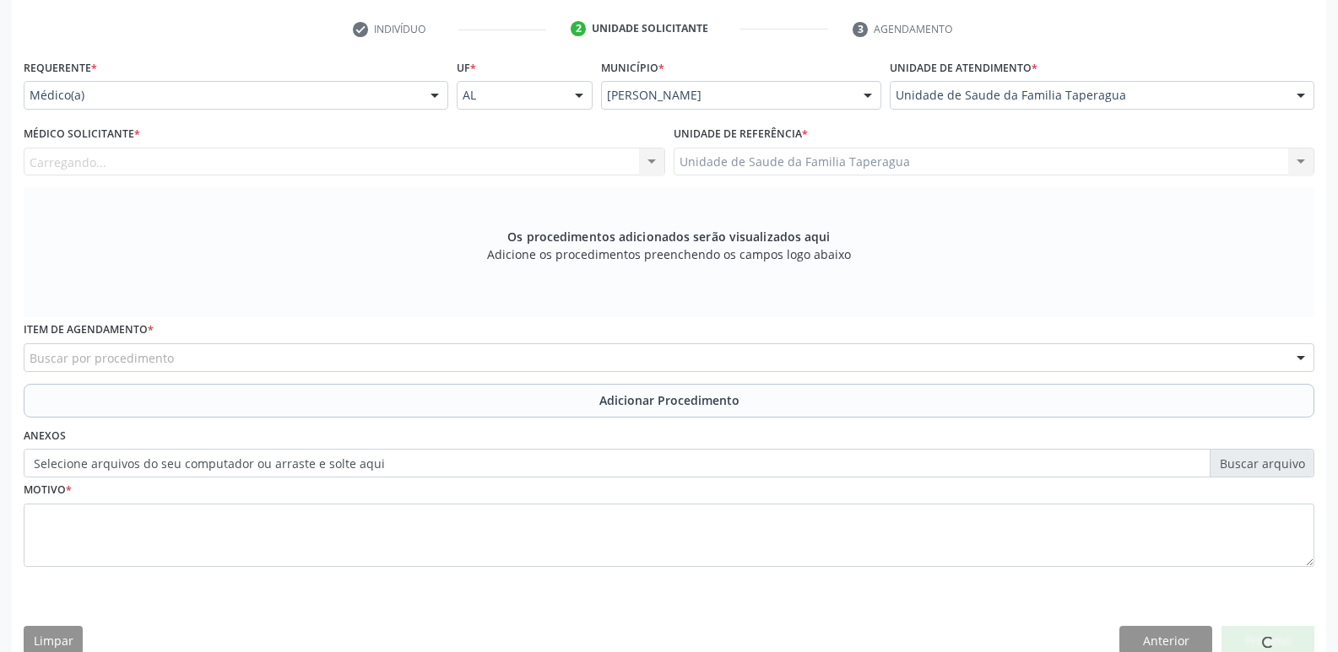
click at [470, 154] on div "Carregando... Nenhum resultado encontrado para: " " Não há nenhuma opção para s…" at bounding box center [344, 162] width 641 height 29
click at [470, 164] on div "Médico solicitante" at bounding box center [344, 162] width 641 height 29
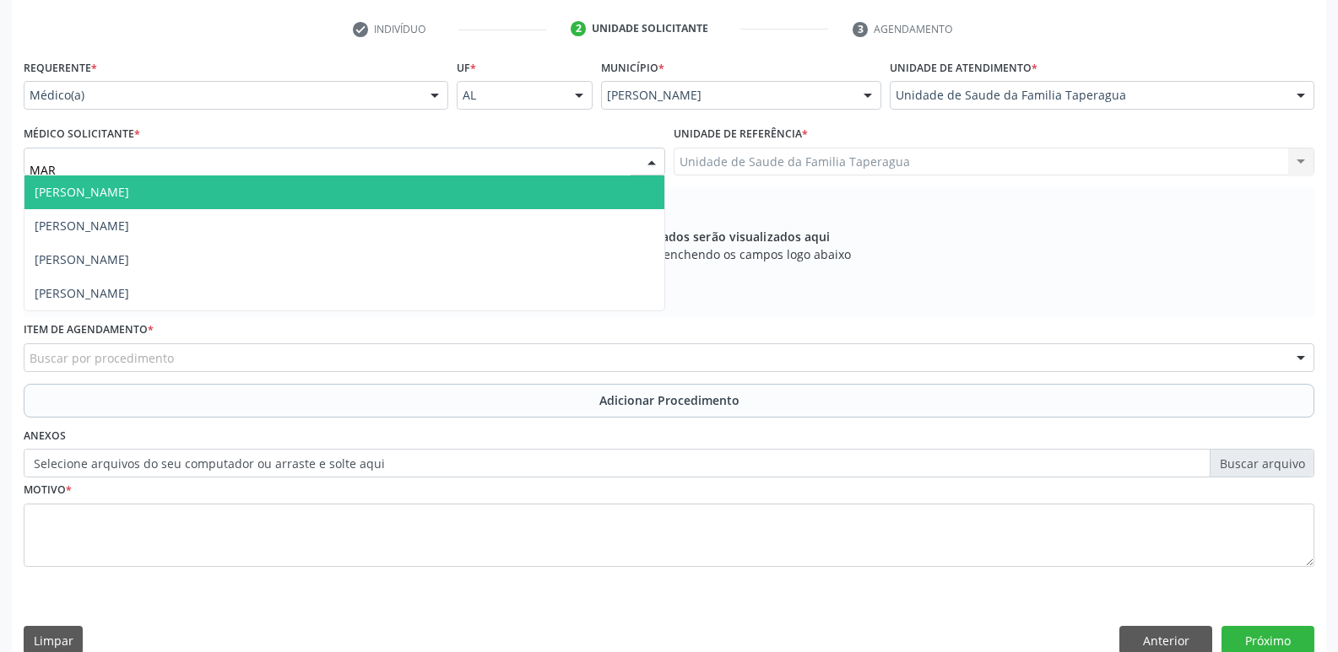
type input "MART"
click at [469, 192] on span "[PERSON_NAME]" at bounding box center [344, 193] width 640 height 34
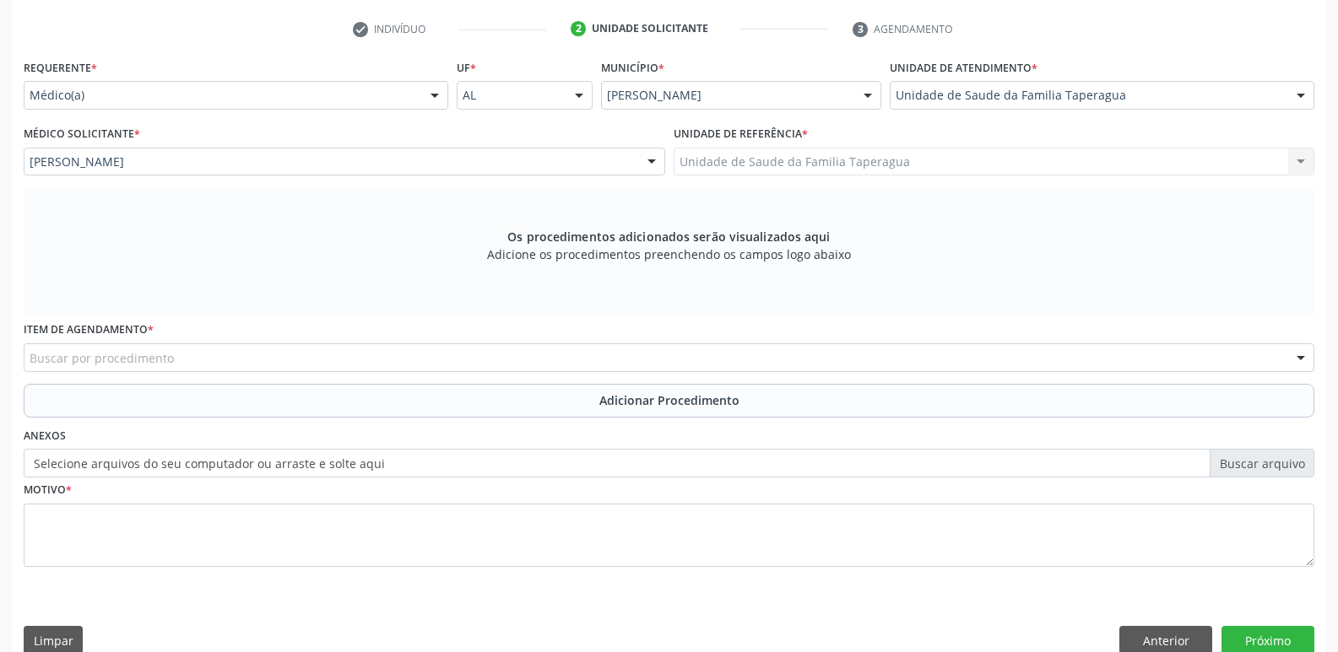
click at [465, 360] on div "Buscar por procedimento" at bounding box center [669, 358] width 1291 height 29
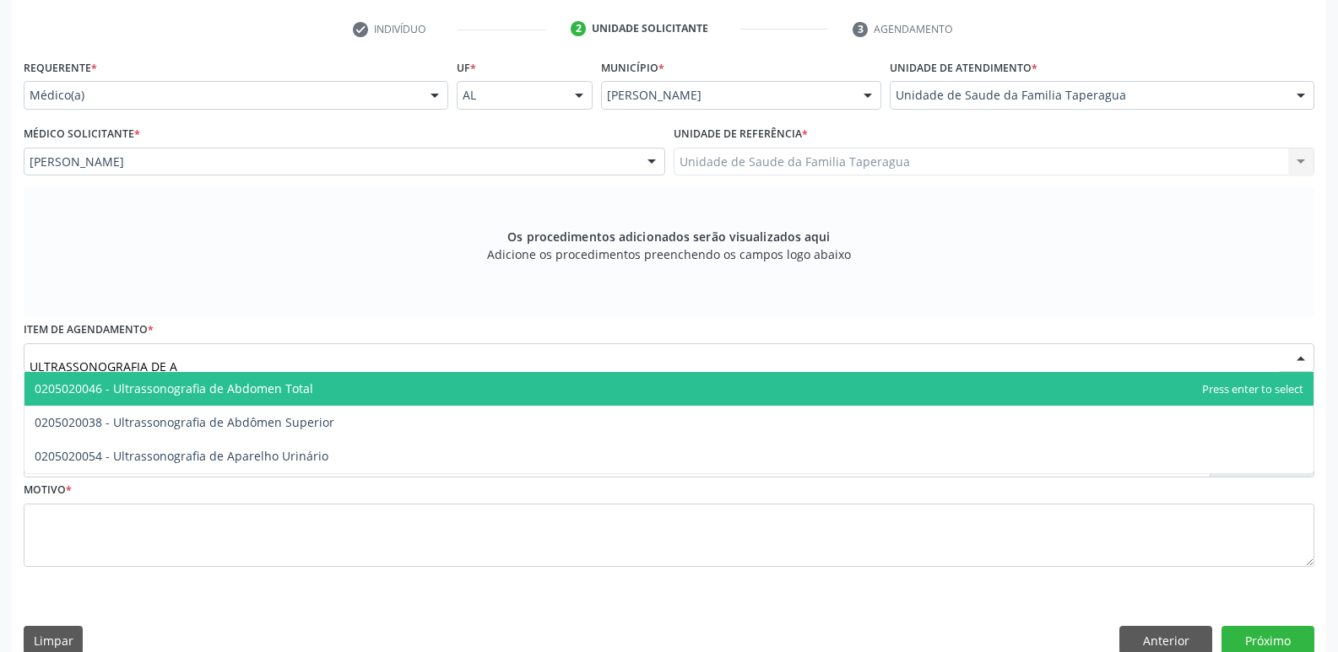
type input "ULTRASSONOGRAFIA DE AB"
click at [455, 396] on span "0205020046 - Ultrassonografia de Abdomen Total" at bounding box center [668, 389] width 1289 height 34
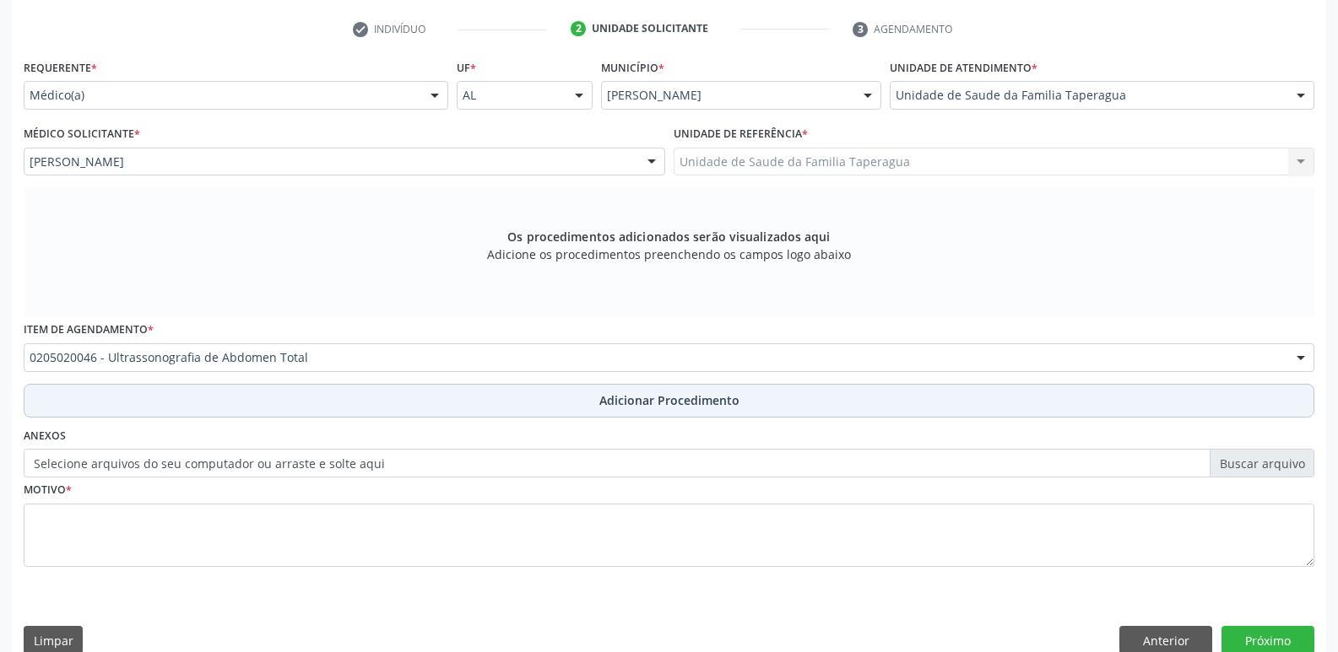
click at [455, 402] on button "Adicionar Procedimento" at bounding box center [669, 401] width 1291 height 34
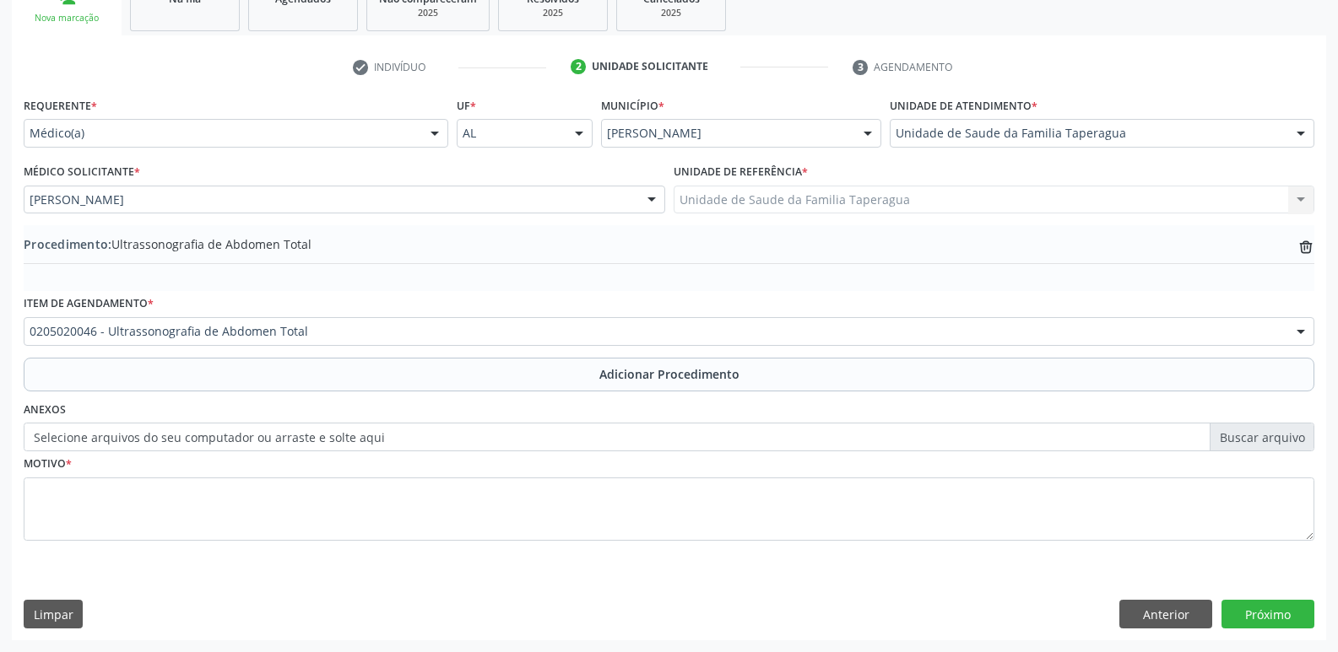
scroll to position [297, 0]
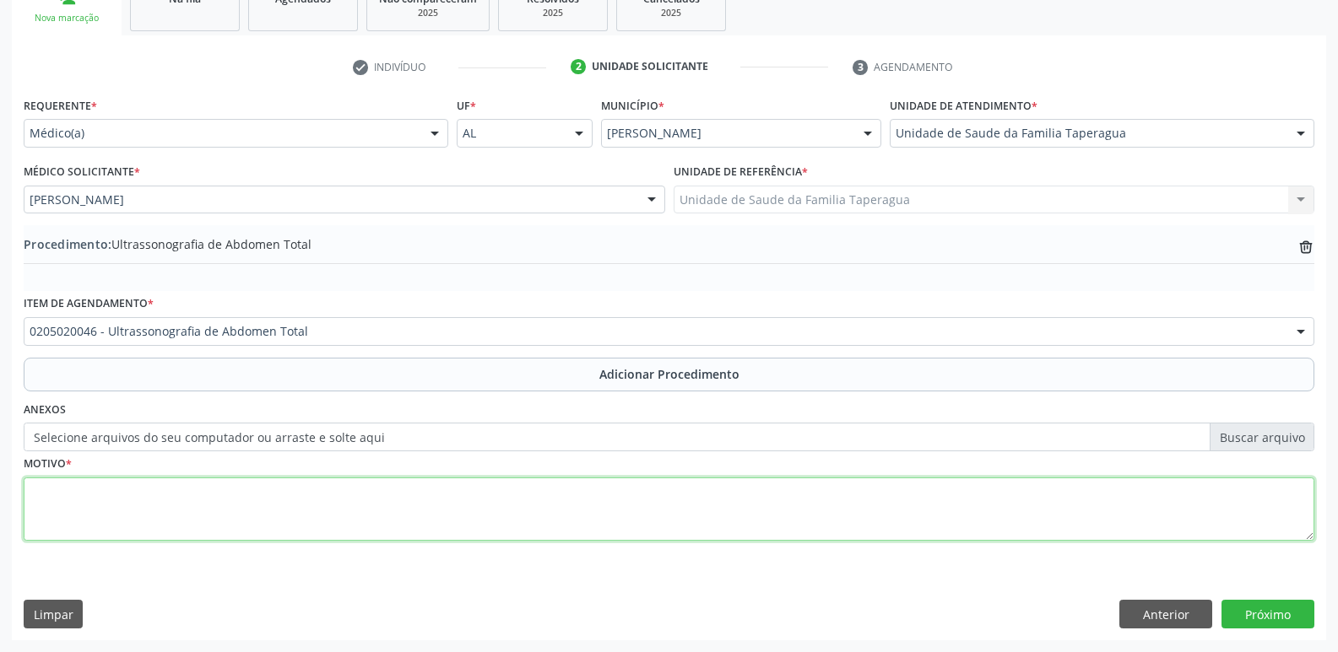
click at [461, 488] on textarea at bounding box center [669, 510] width 1291 height 64
type textarea "DOR ABD - PÓS OP"
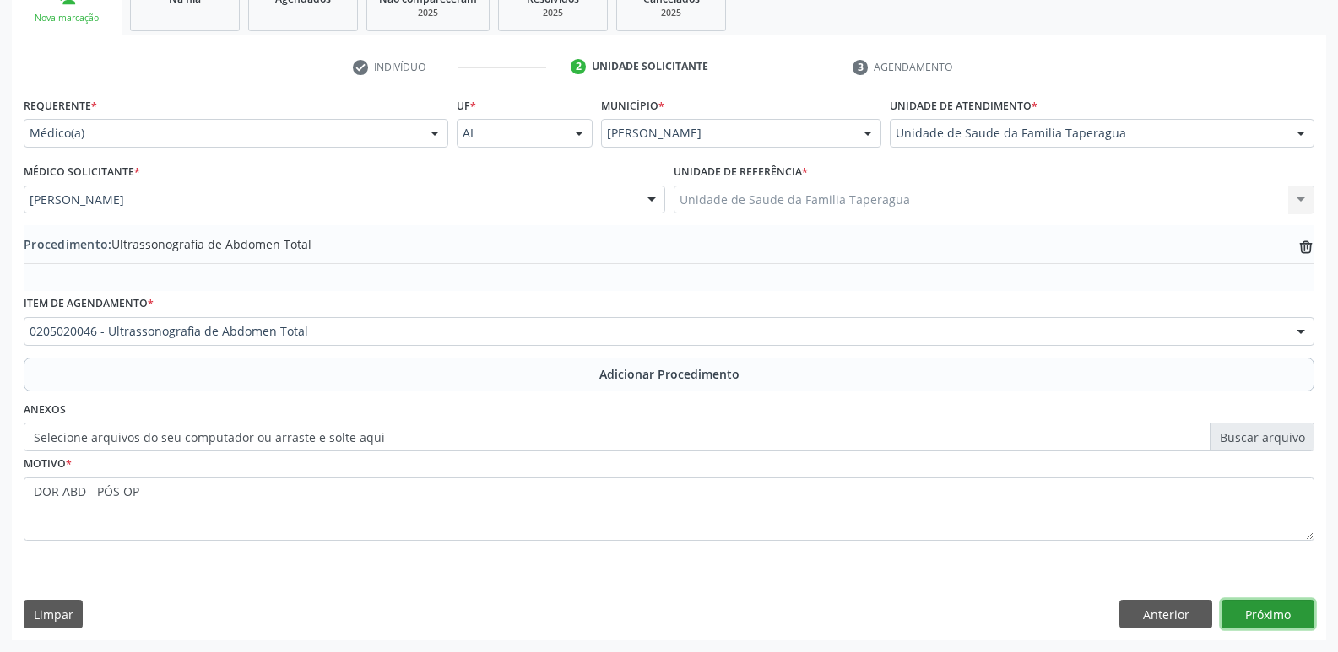
click at [1287, 608] on button "Próximo" at bounding box center [1267, 614] width 93 height 29
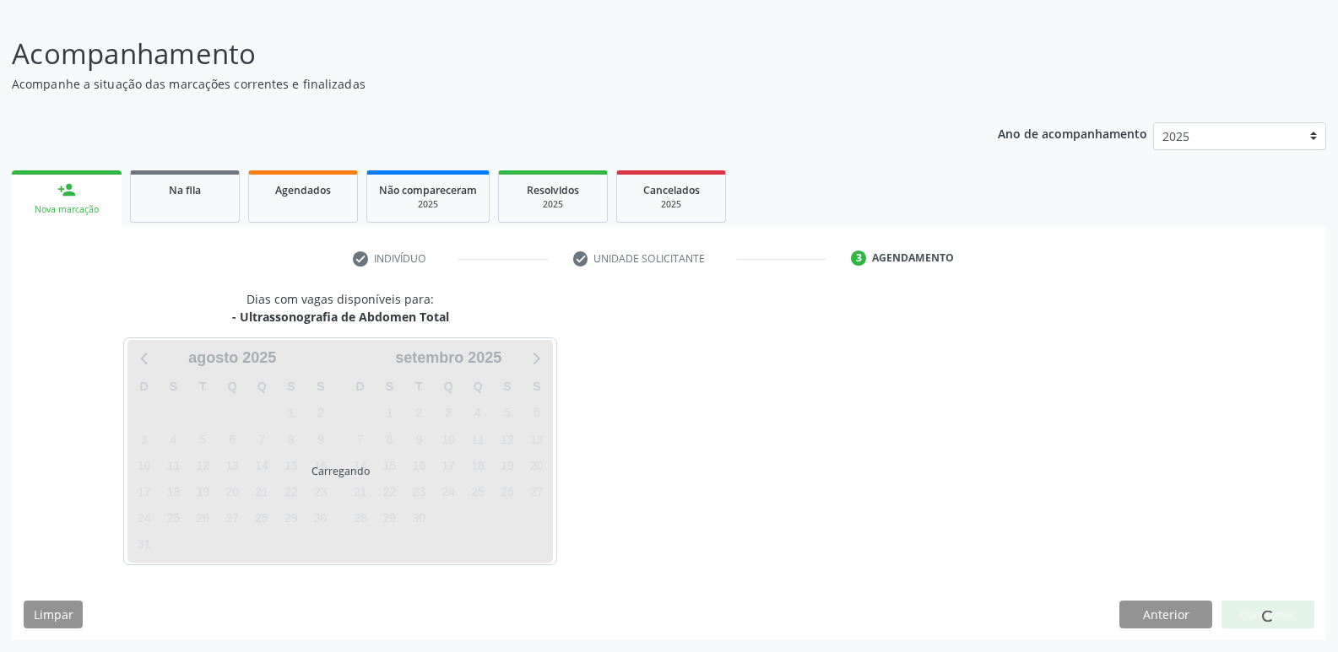
scroll to position [155, 0]
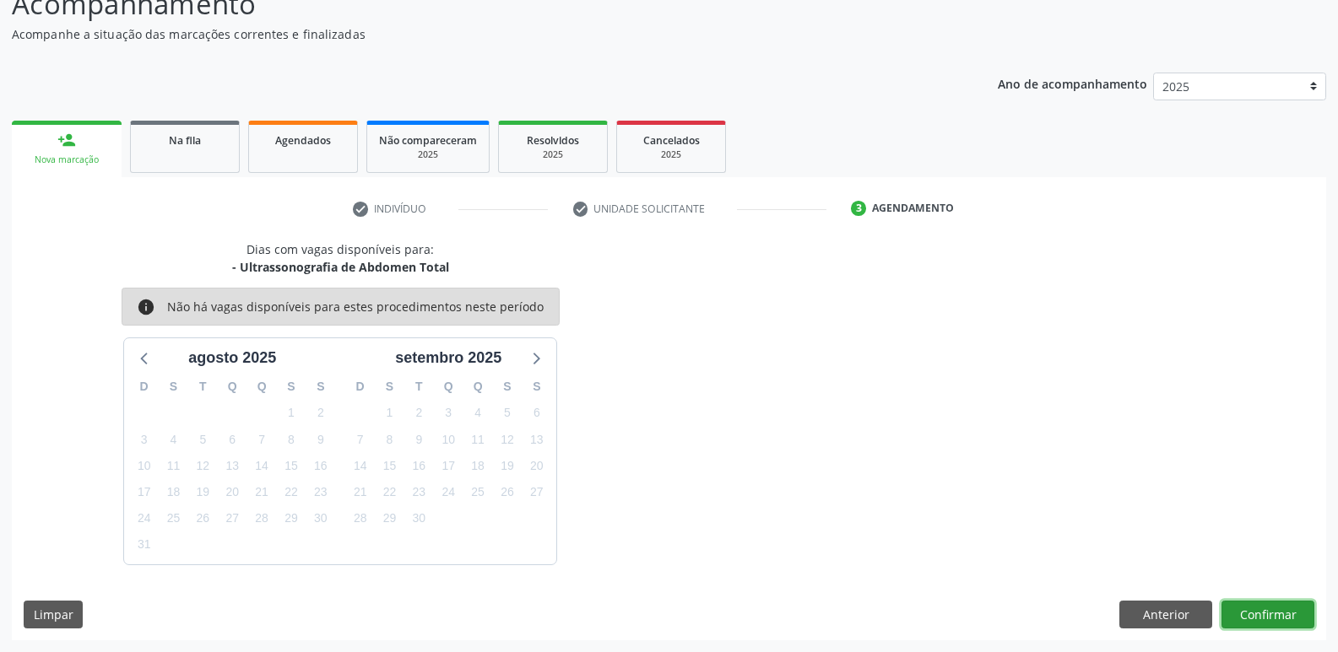
click at [1279, 608] on button "Confirmar" at bounding box center [1267, 615] width 93 height 29
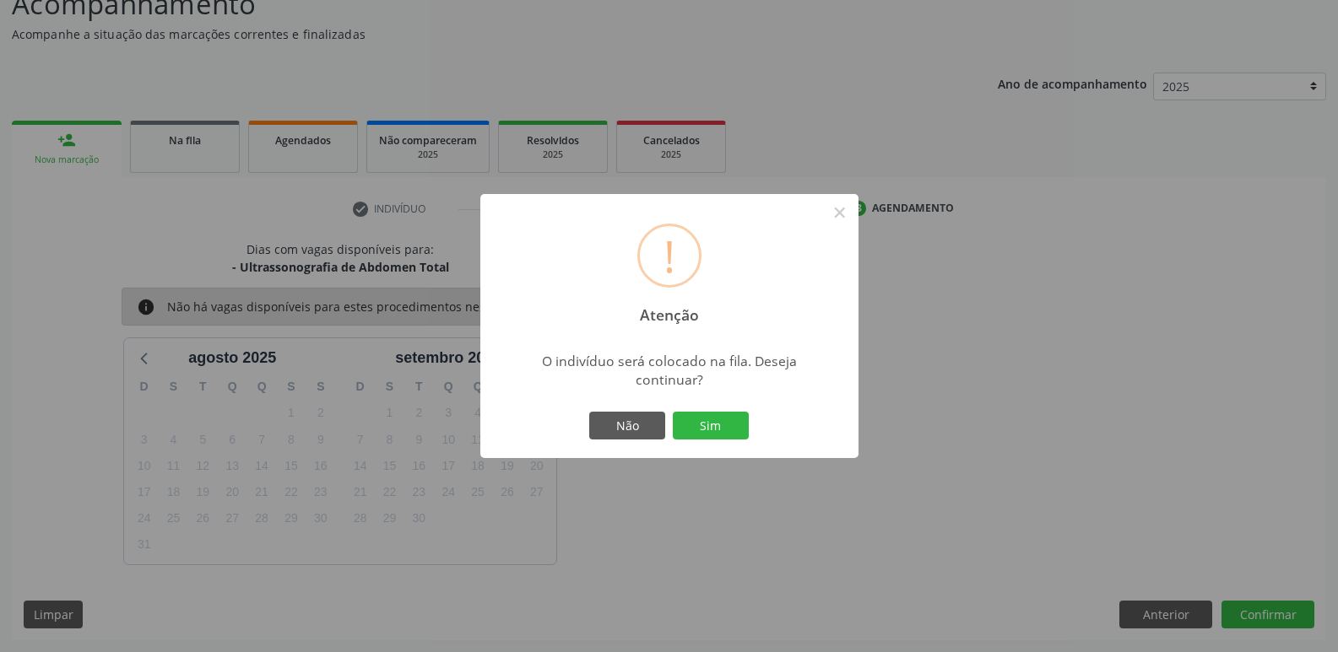
click at [673, 412] on button "Sim" at bounding box center [711, 426] width 76 height 29
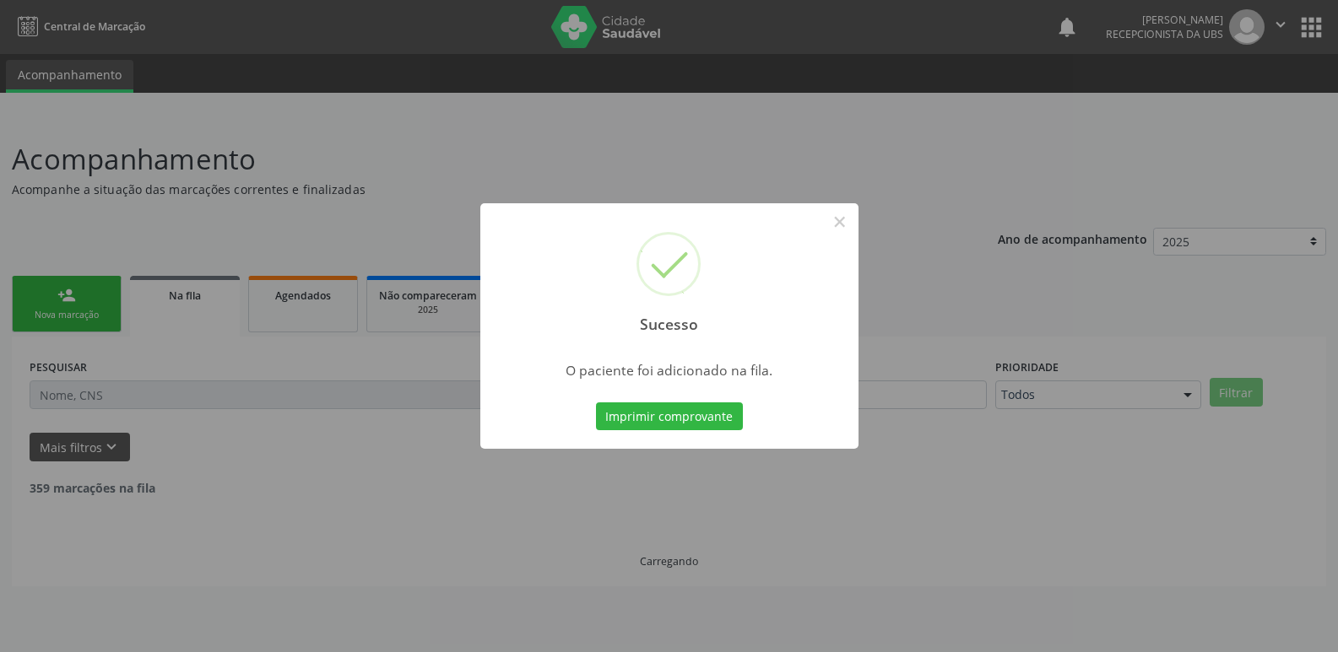
scroll to position [0, 0]
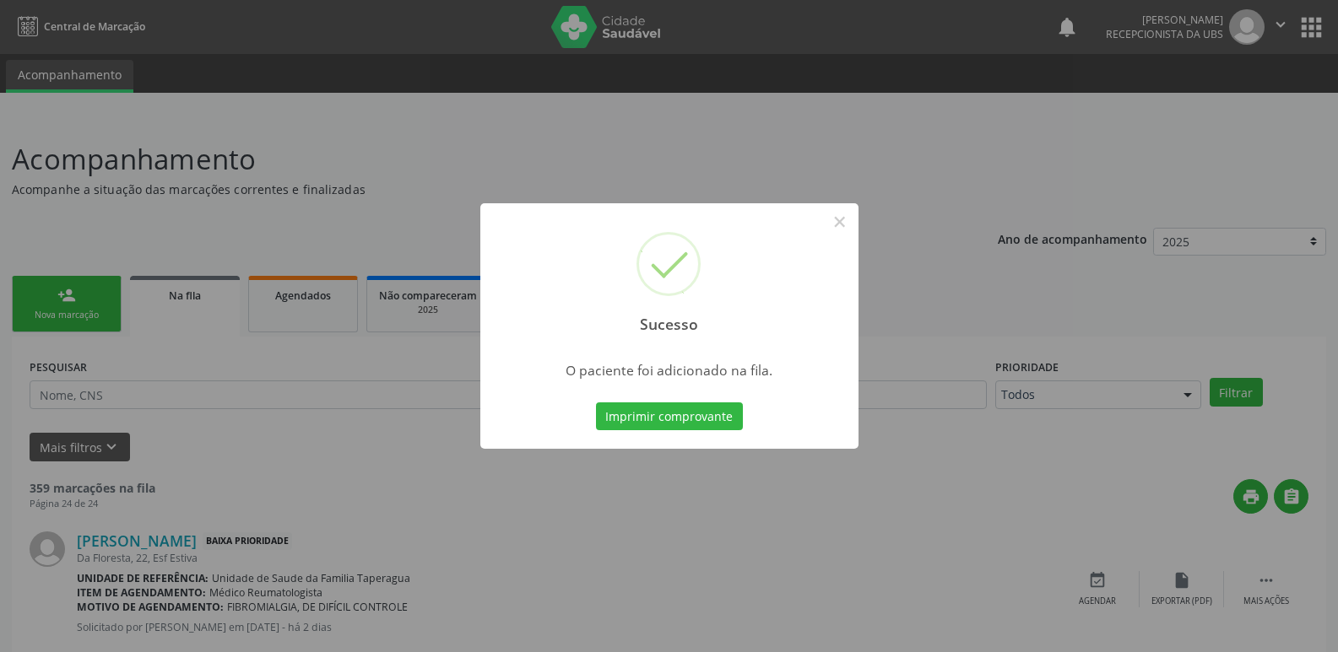
click at [734, 143] on div "Sucesso × O paciente foi adicionado na fila. Imprimir comprovante Cancel" at bounding box center [669, 326] width 1338 height 652
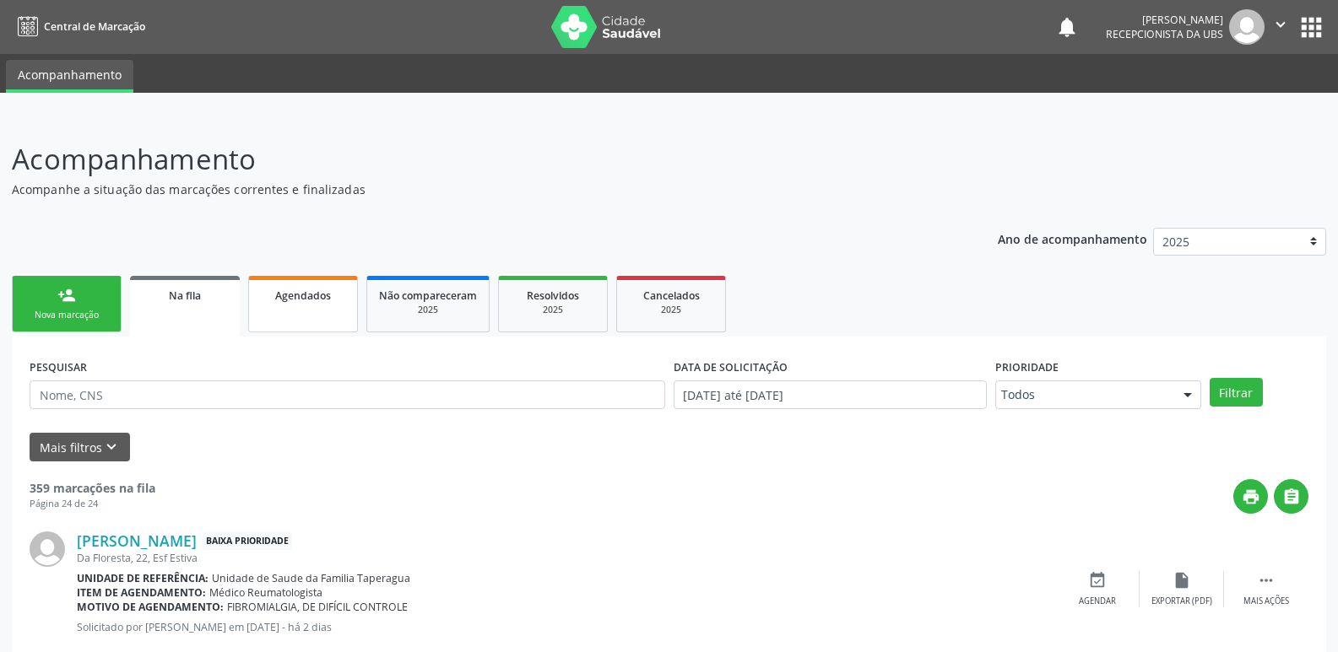
click at [307, 300] on span "Agendados" at bounding box center [303, 296] width 56 height 14
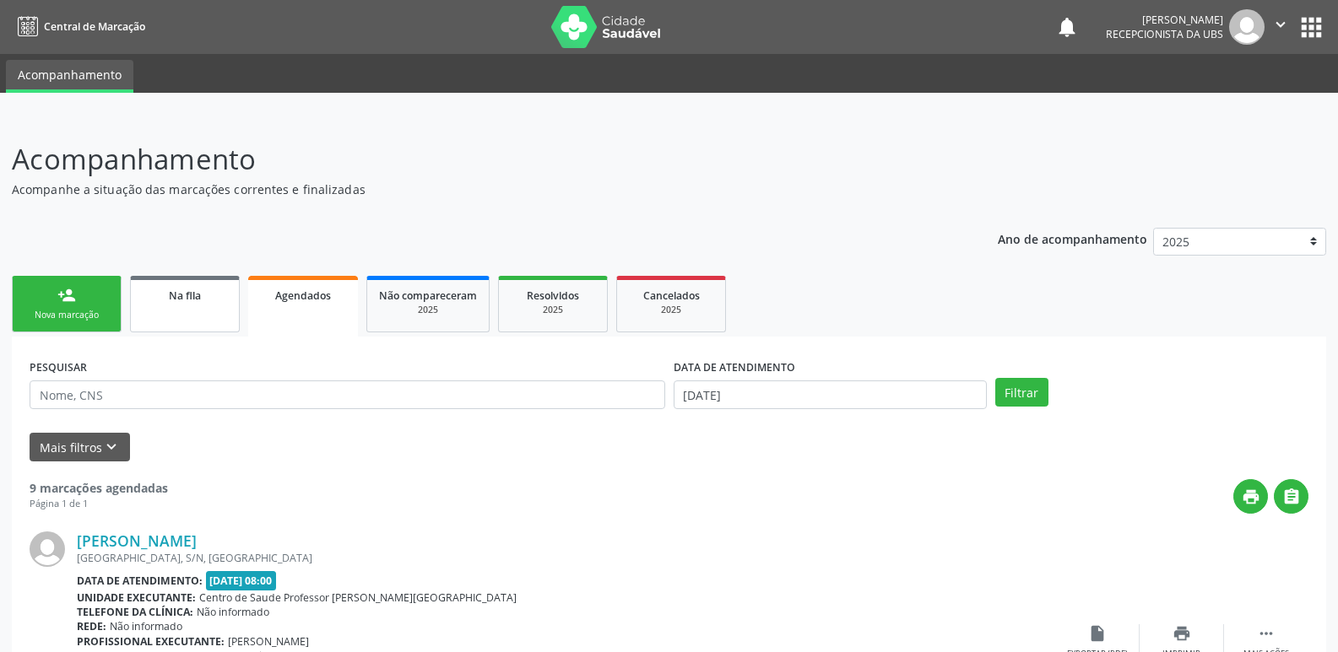
click at [200, 308] on link "Na fila" at bounding box center [185, 304] width 110 height 57
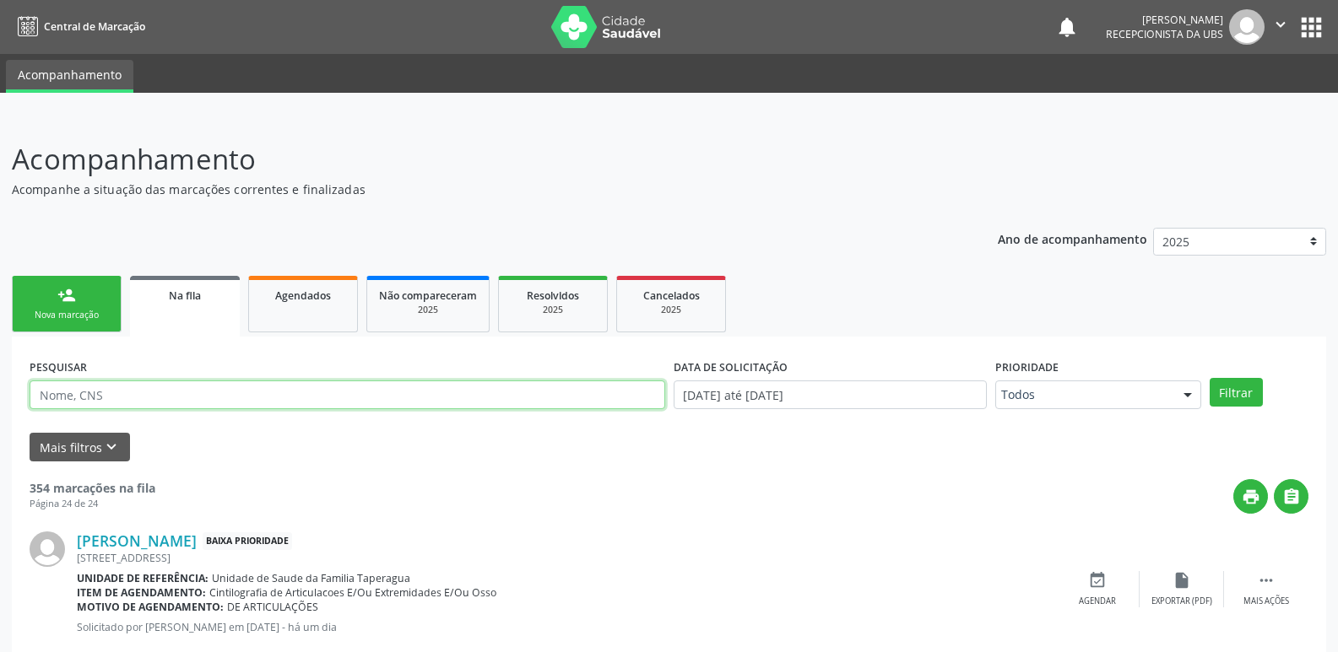
click at [222, 398] on input "text" at bounding box center [348, 395] width 636 height 29
type input "708701124897694"
click at [1210, 378] on button "Filtrar" at bounding box center [1236, 392] width 53 height 29
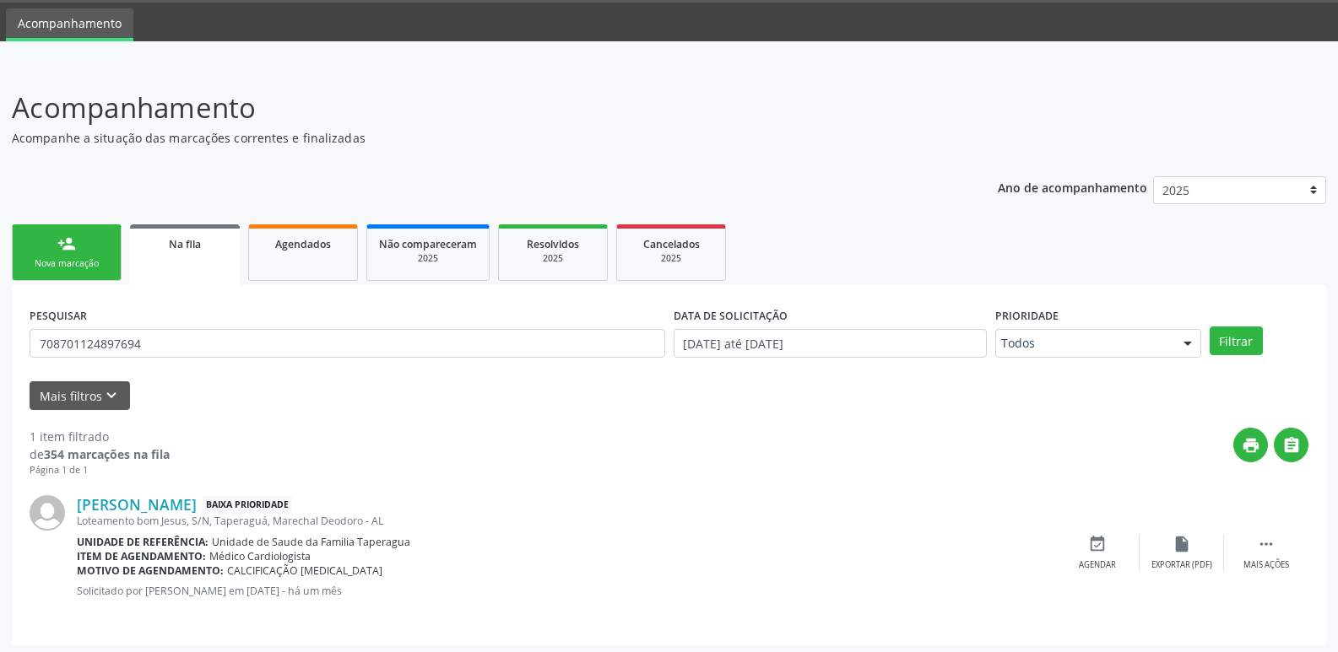
scroll to position [57, 0]
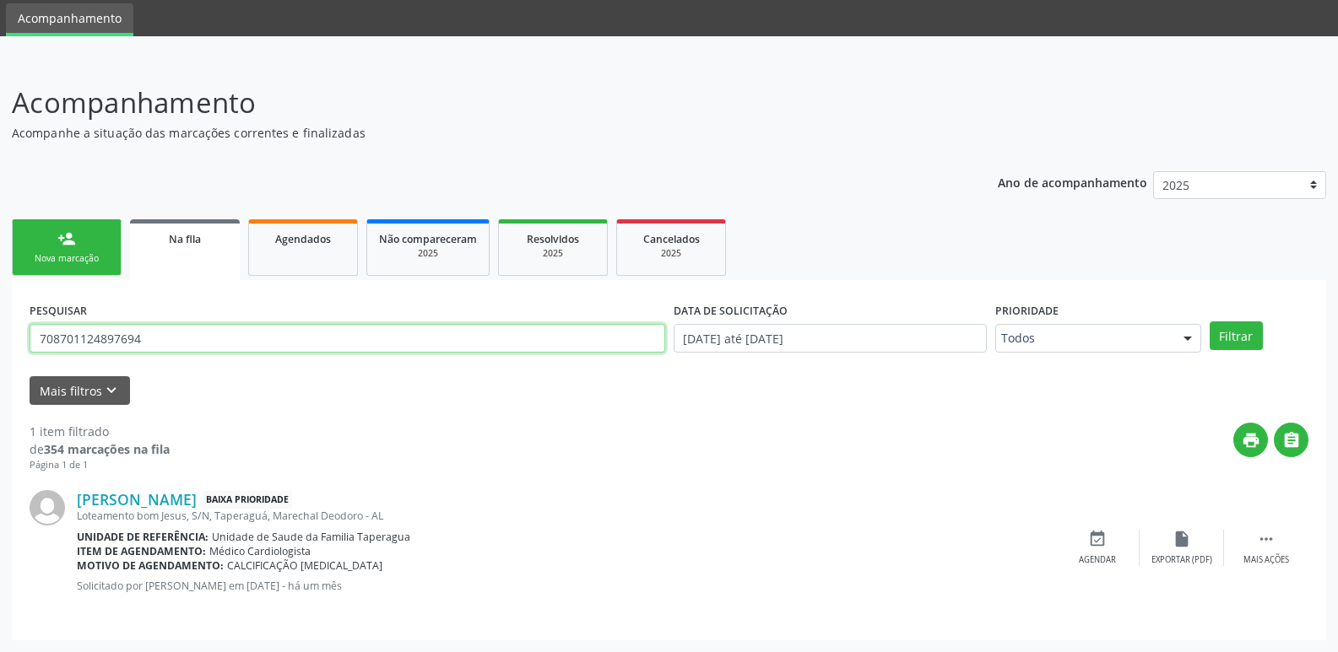
click at [485, 330] on input "708701124897694" at bounding box center [348, 338] width 636 height 29
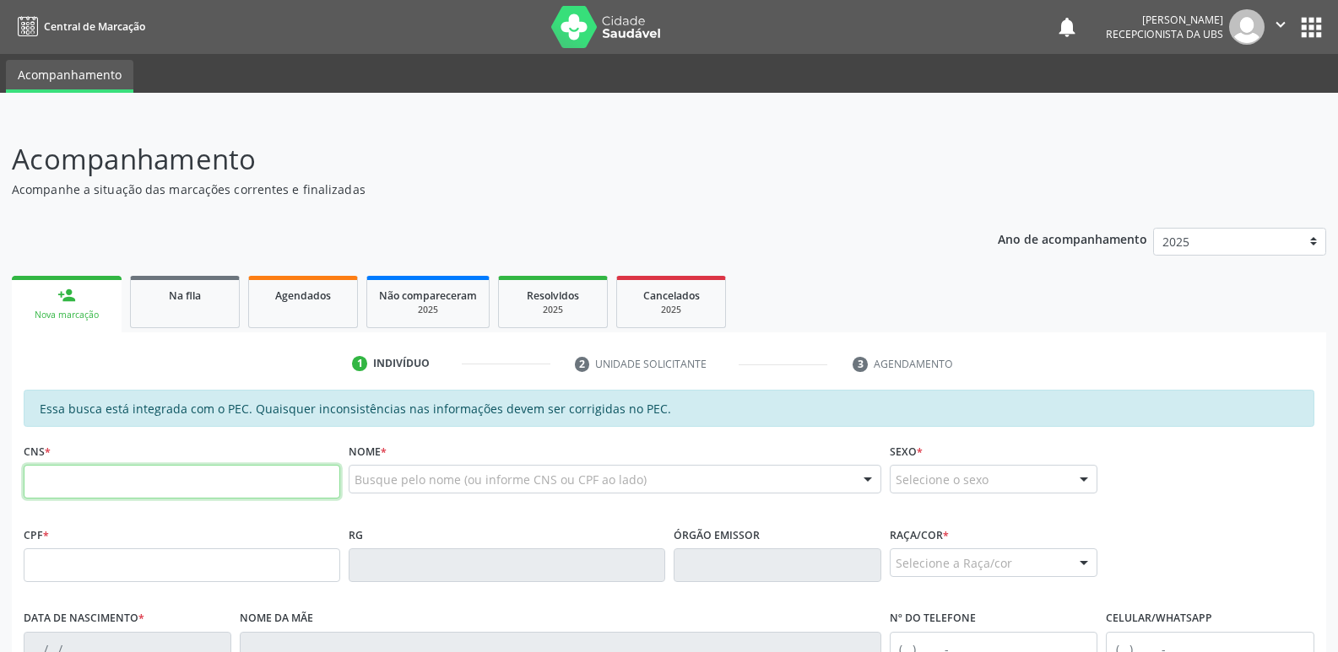
scroll to position [57, 0]
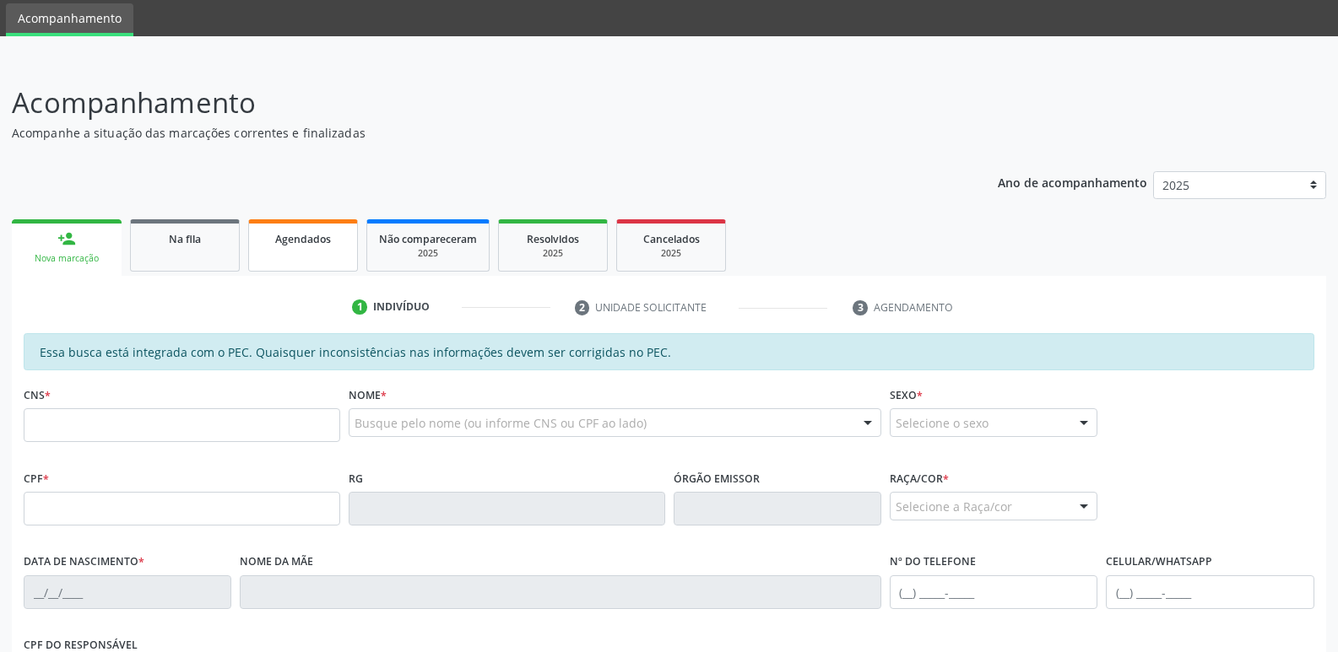
click at [329, 246] on div "Agendados" at bounding box center [303, 239] width 84 height 18
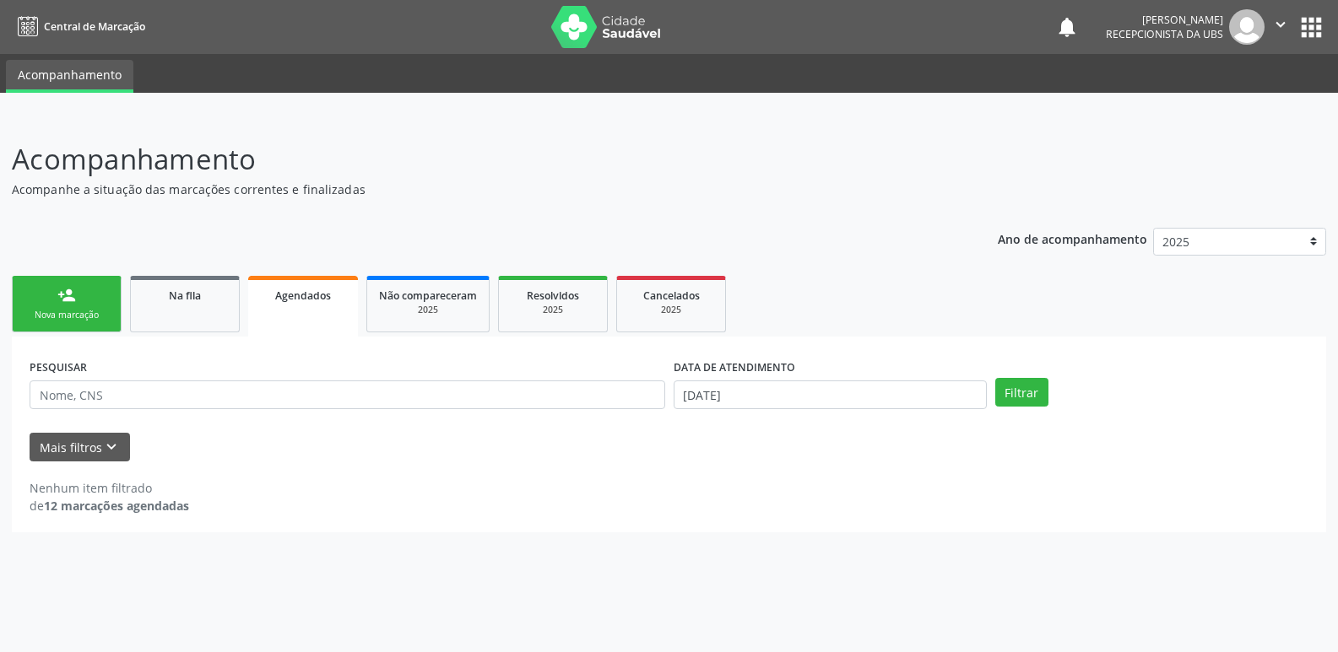
scroll to position [0, 0]
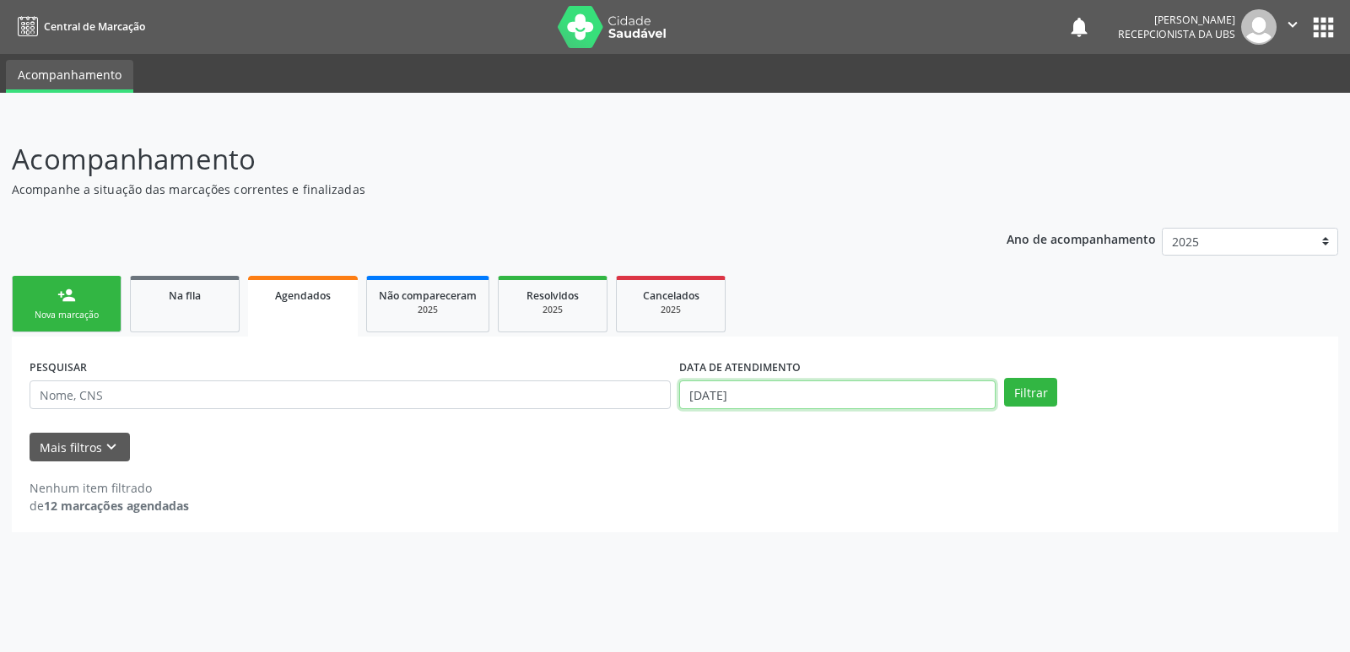
click at [910, 400] on input "[DATE]" at bounding box center [837, 395] width 317 height 29
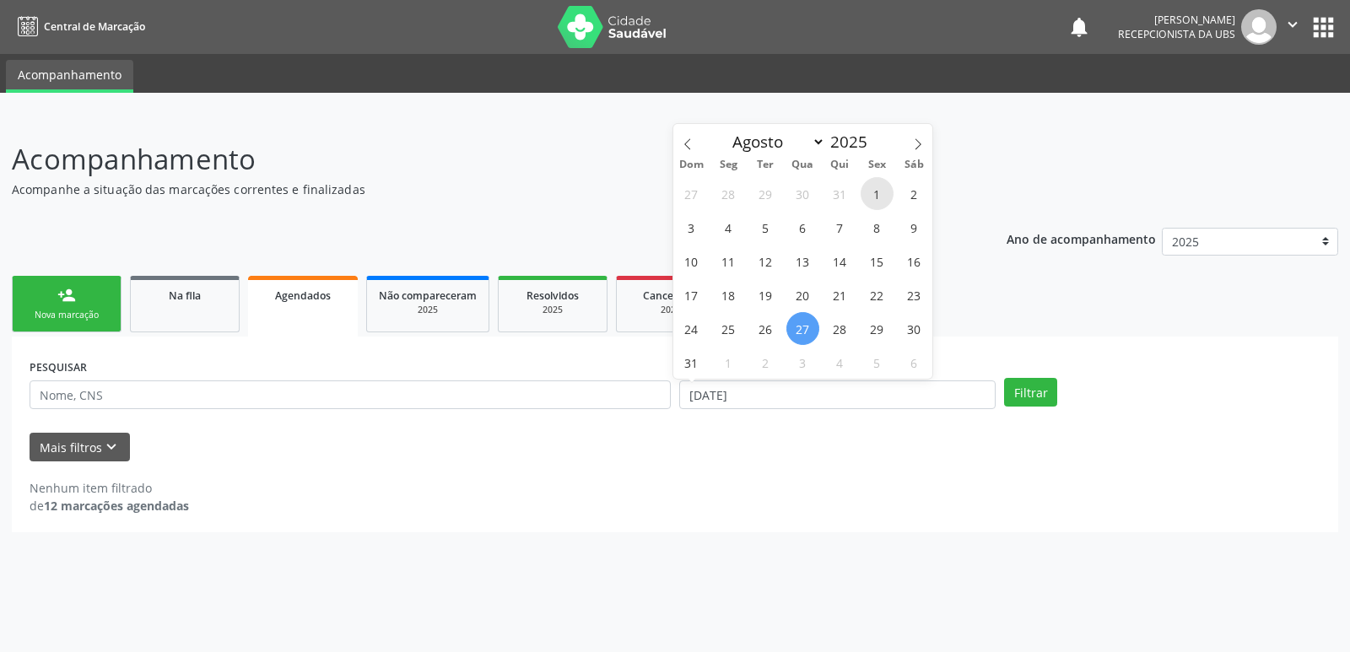
click at [881, 199] on span "1" at bounding box center [877, 193] width 33 height 33
type input "[DATE]"
click at [912, 138] on span at bounding box center [918, 138] width 29 height 29
select select "8"
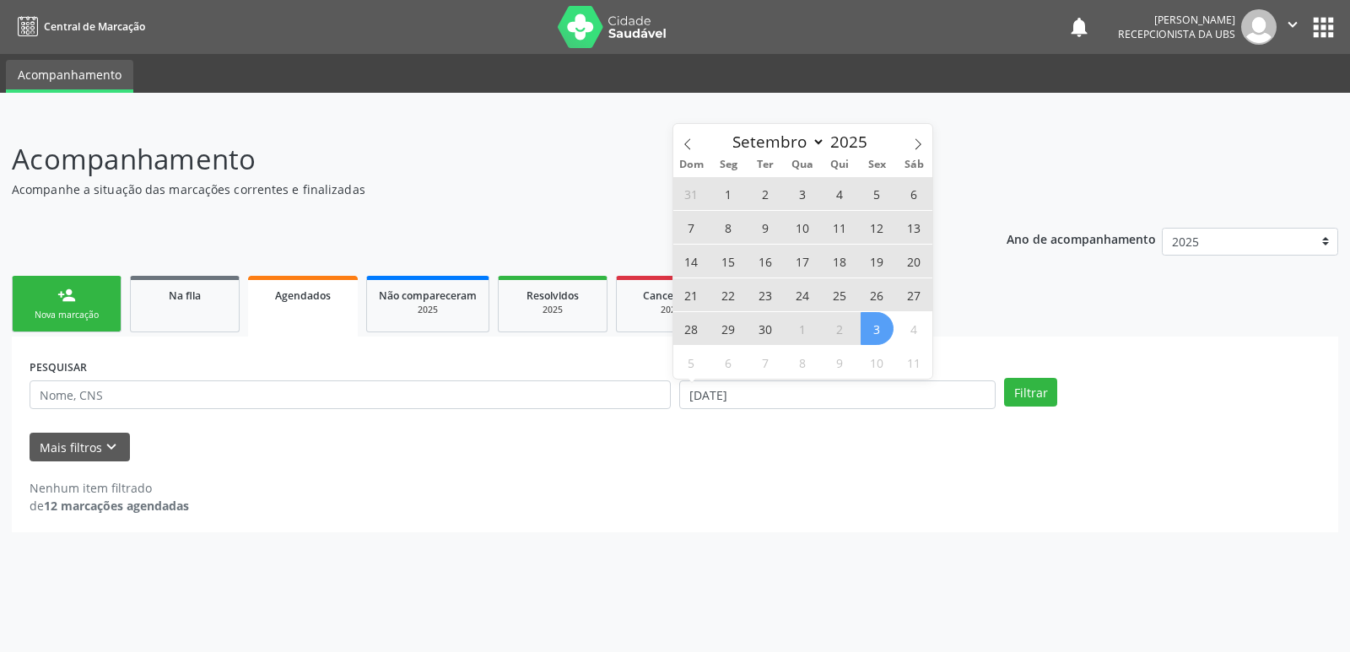
click at [881, 322] on span "3" at bounding box center [877, 328] width 33 height 33
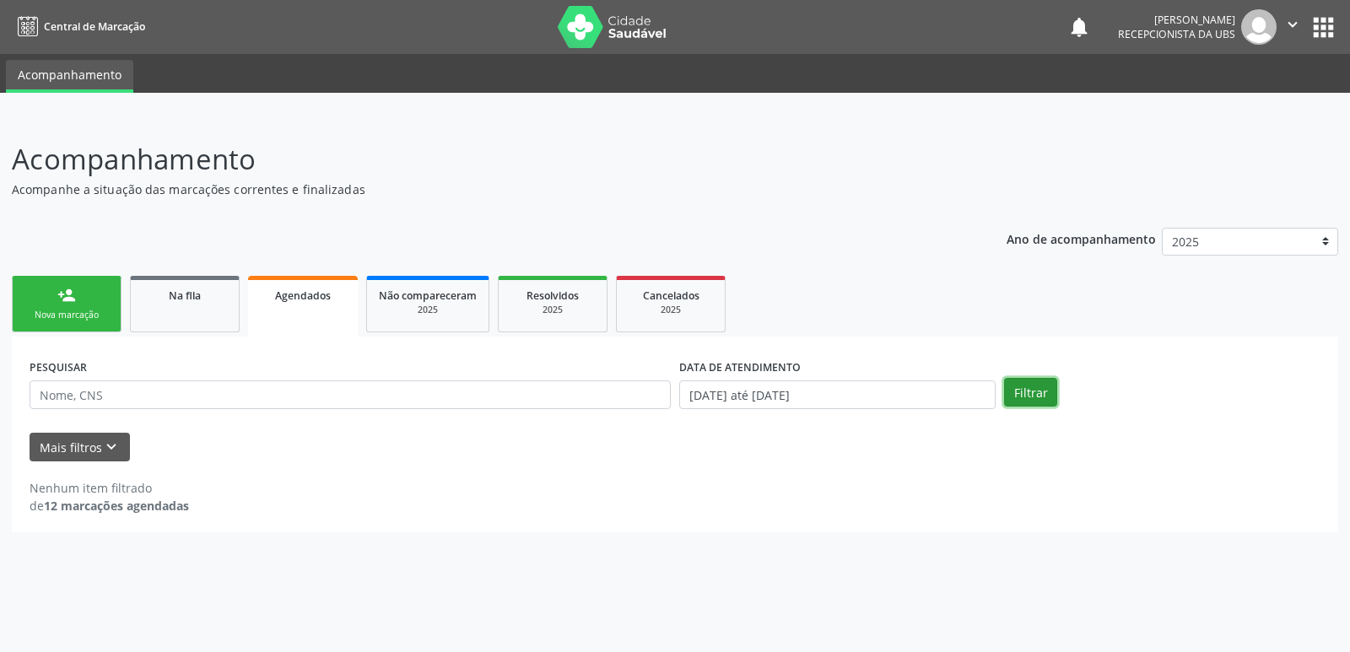
click at [1031, 391] on button "Filtrar" at bounding box center [1030, 392] width 53 height 29
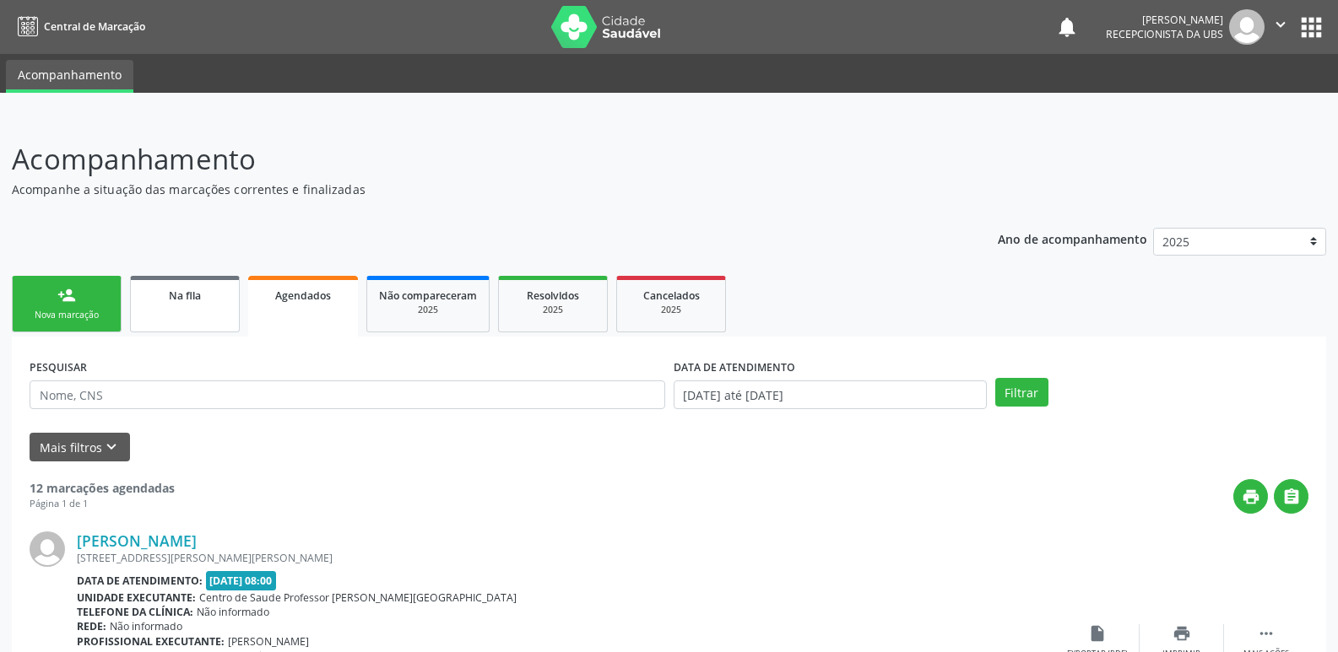
click at [170, 295] on span "Na fila" at bounding box center [185, 296] width 32 height 14
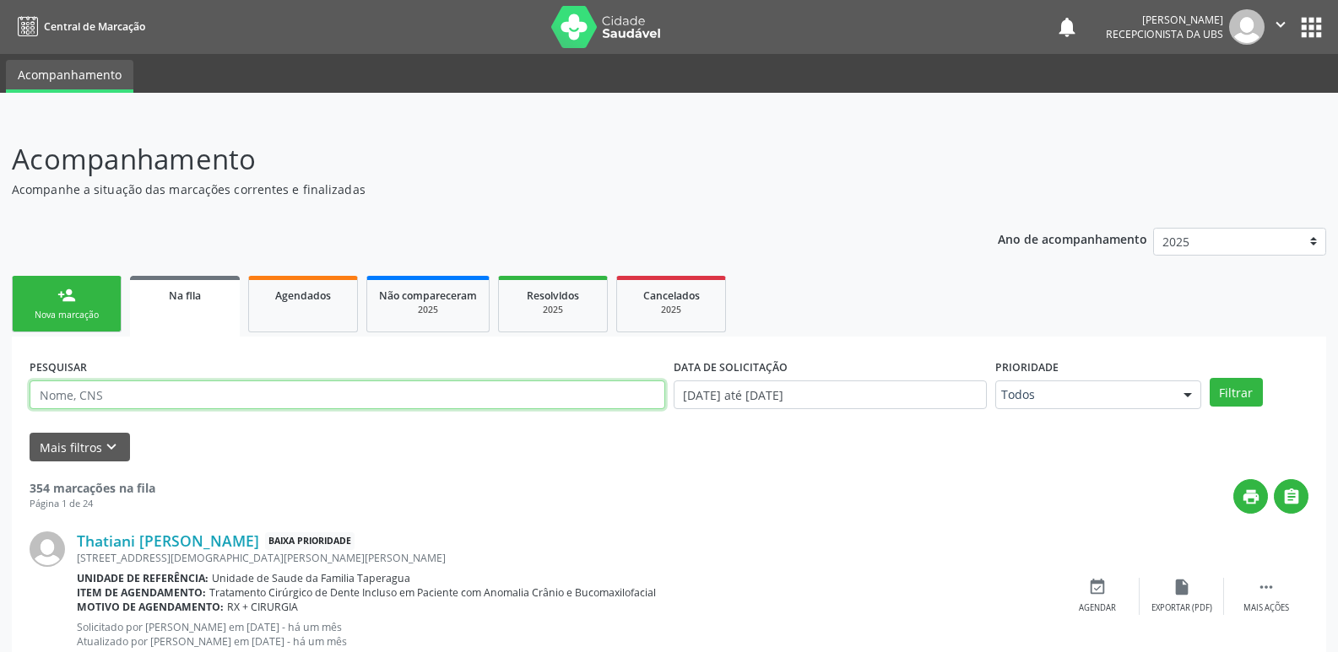
click at [220, 402] on input "text" at bounding box center [348, 395] width 636 height 29
type input "704405068469678"
click at [1210, 378] on button "Filtrar" at bounding box center [1236, 392] width 53 height 29
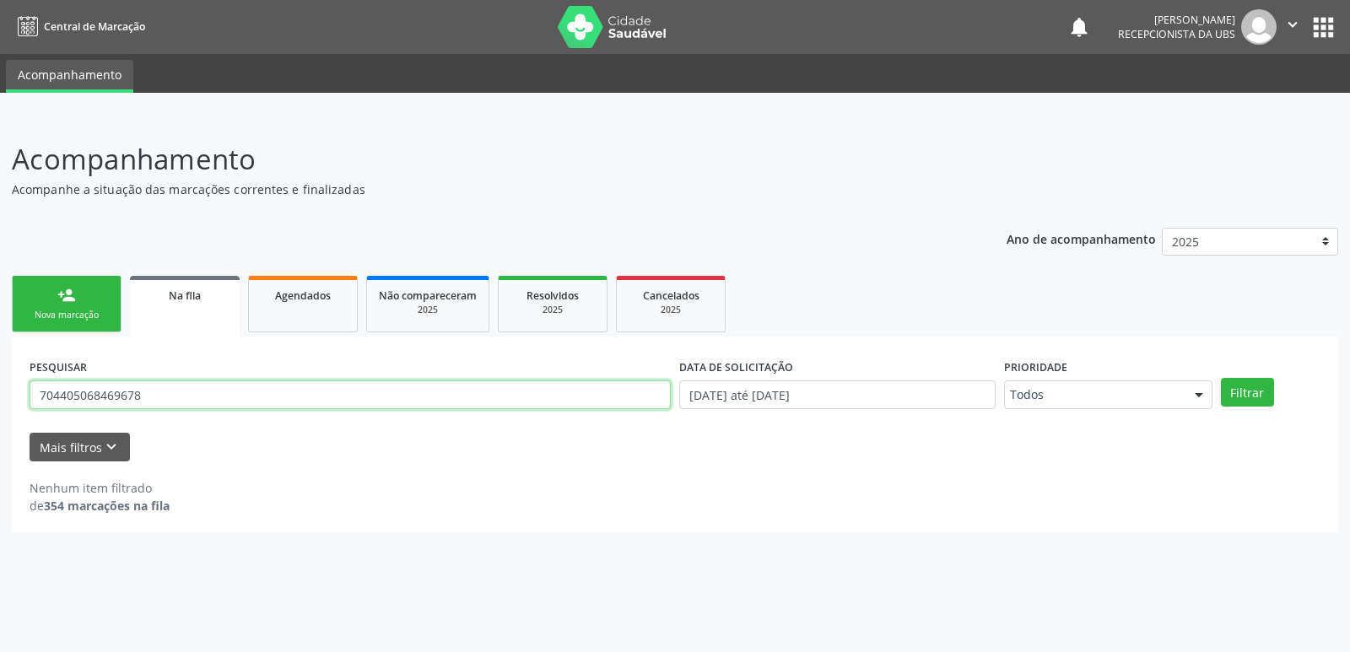
click at [111, 395] on input "704405068469678" at bounding box center [350, 395] width 641 height 29
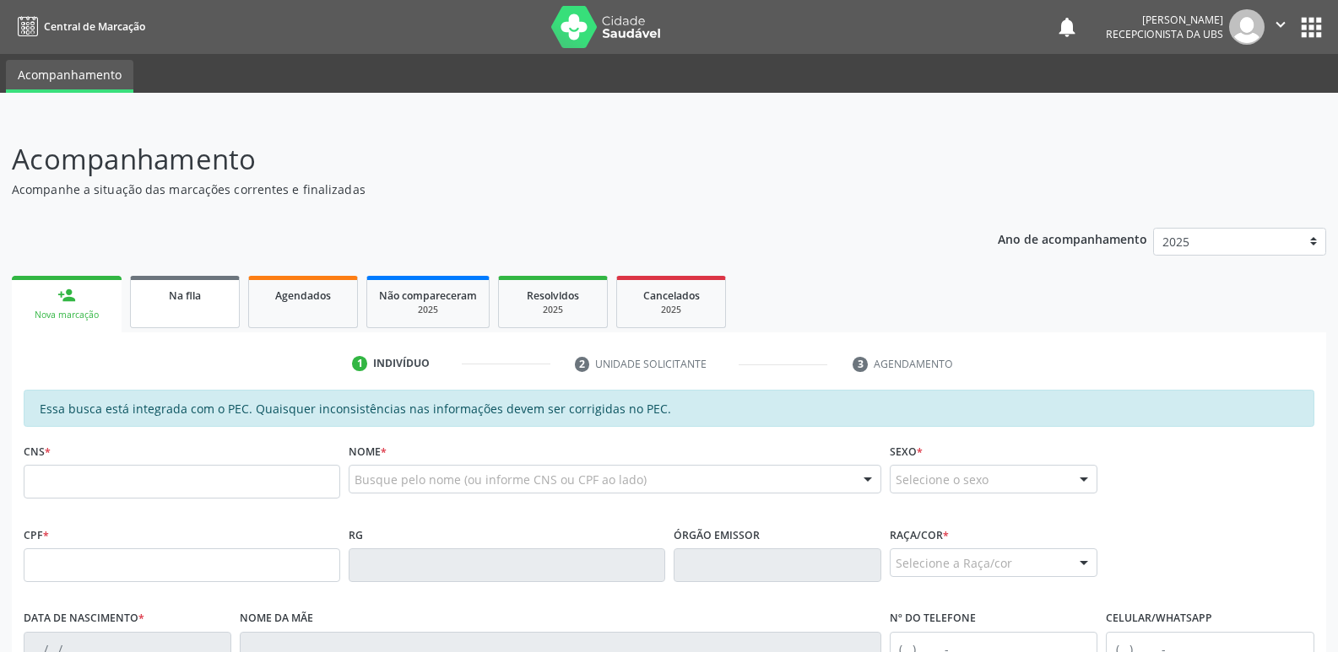
click at [194, 307] on link "Na fila" at bounding box center [185, 302] width 110 height 52
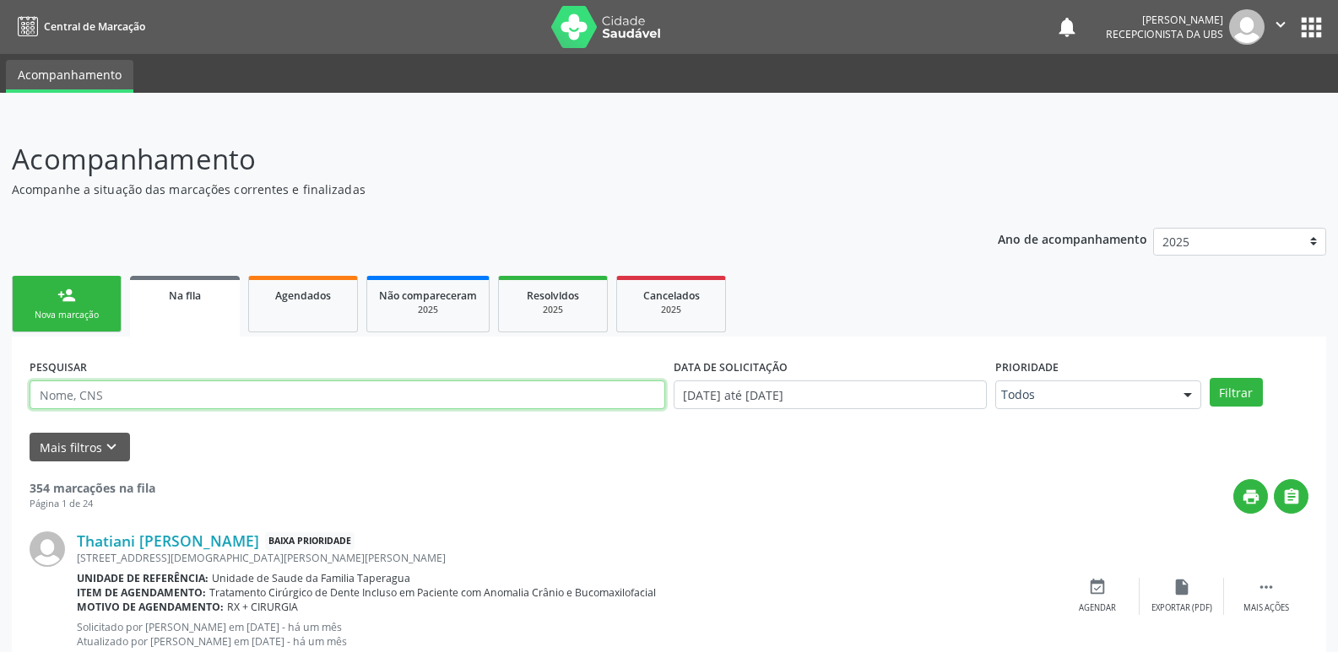
click at [253, 394] on input "text" at bounding box center [348, 395] width 636 height 29
paste input "704405068469678"
type input "704405068469678"
click at [1210, 378] on button "Filtrar" at bounding box center [1236, 392] width 53 height 29
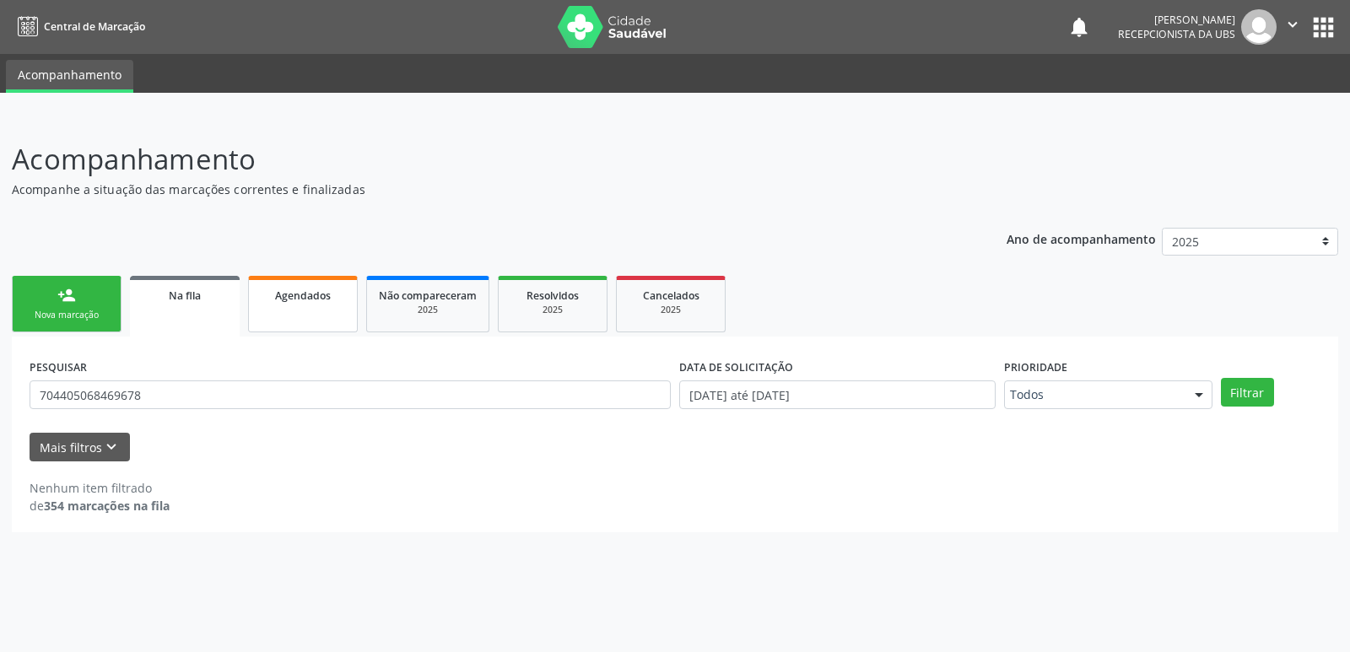
click at [330, 305] on link "Agendados" at bounding box center [303, 304] width 110 height 57
